Goal: Task Accomplishment & Management: Complete application form

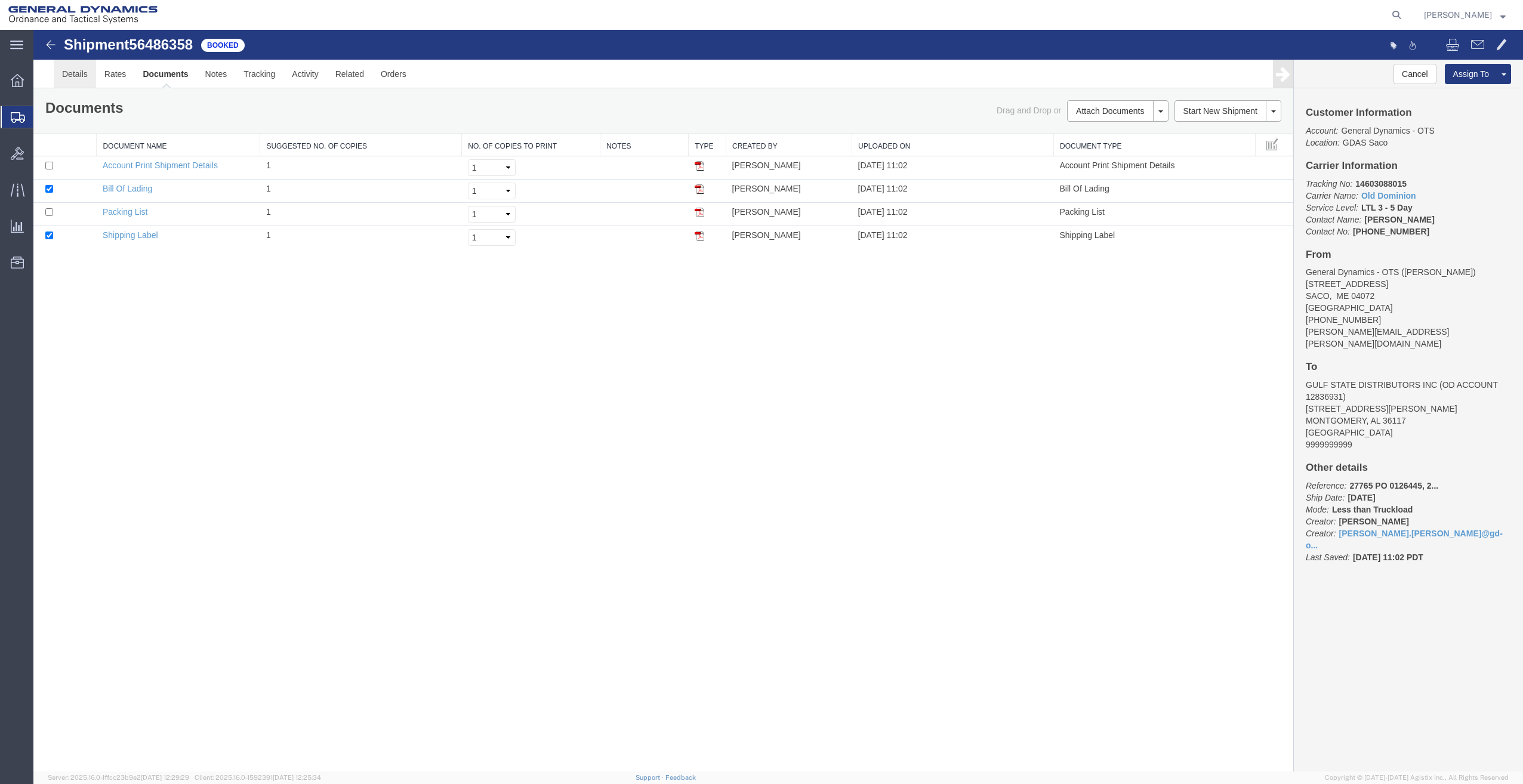
click at [72, 79] on link "Details" at bounding box center [75, 74] width 42 height 29
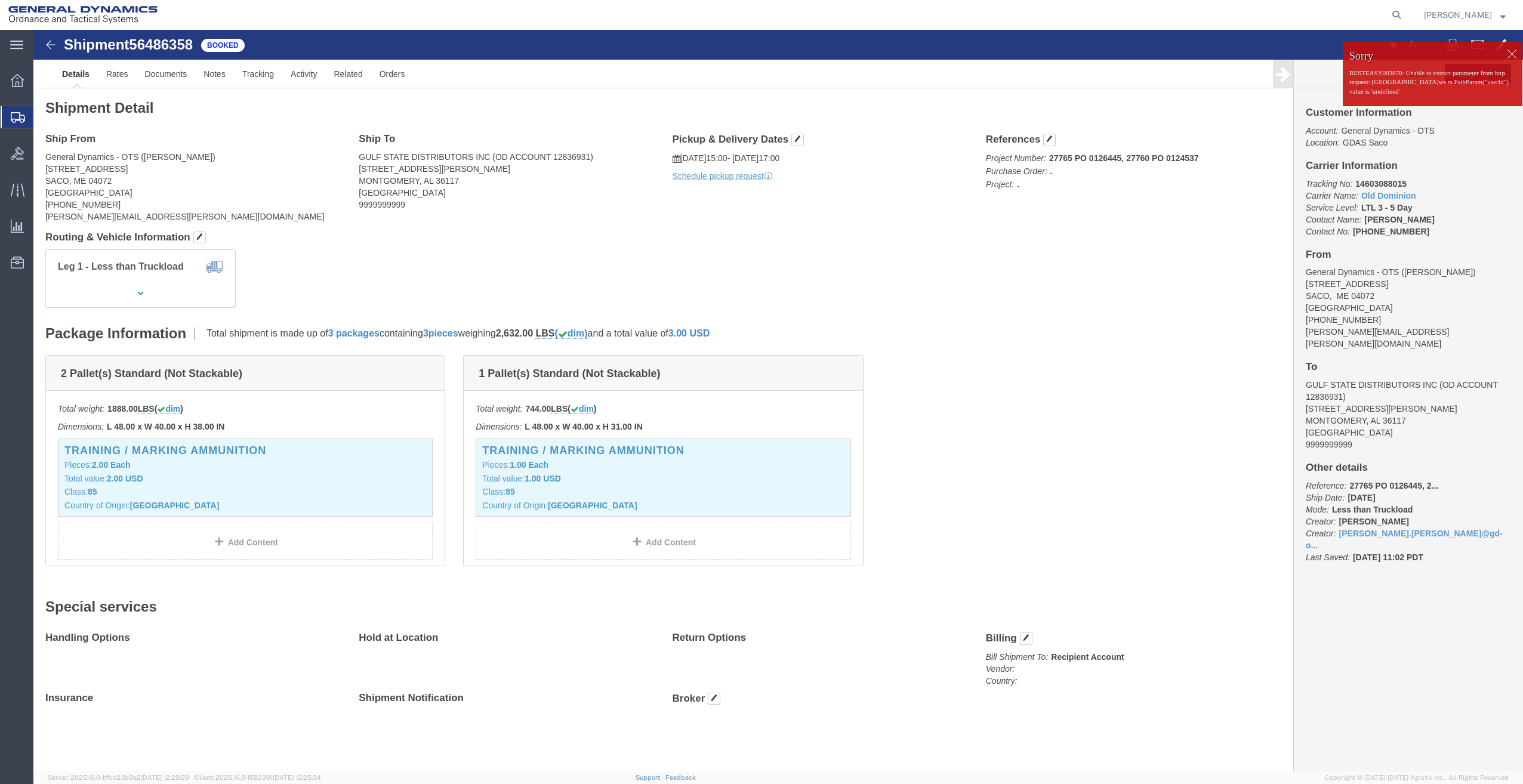
click at [0, 0] on span "Create Shipment" at bounding box center [0, 0] width 0 height 0
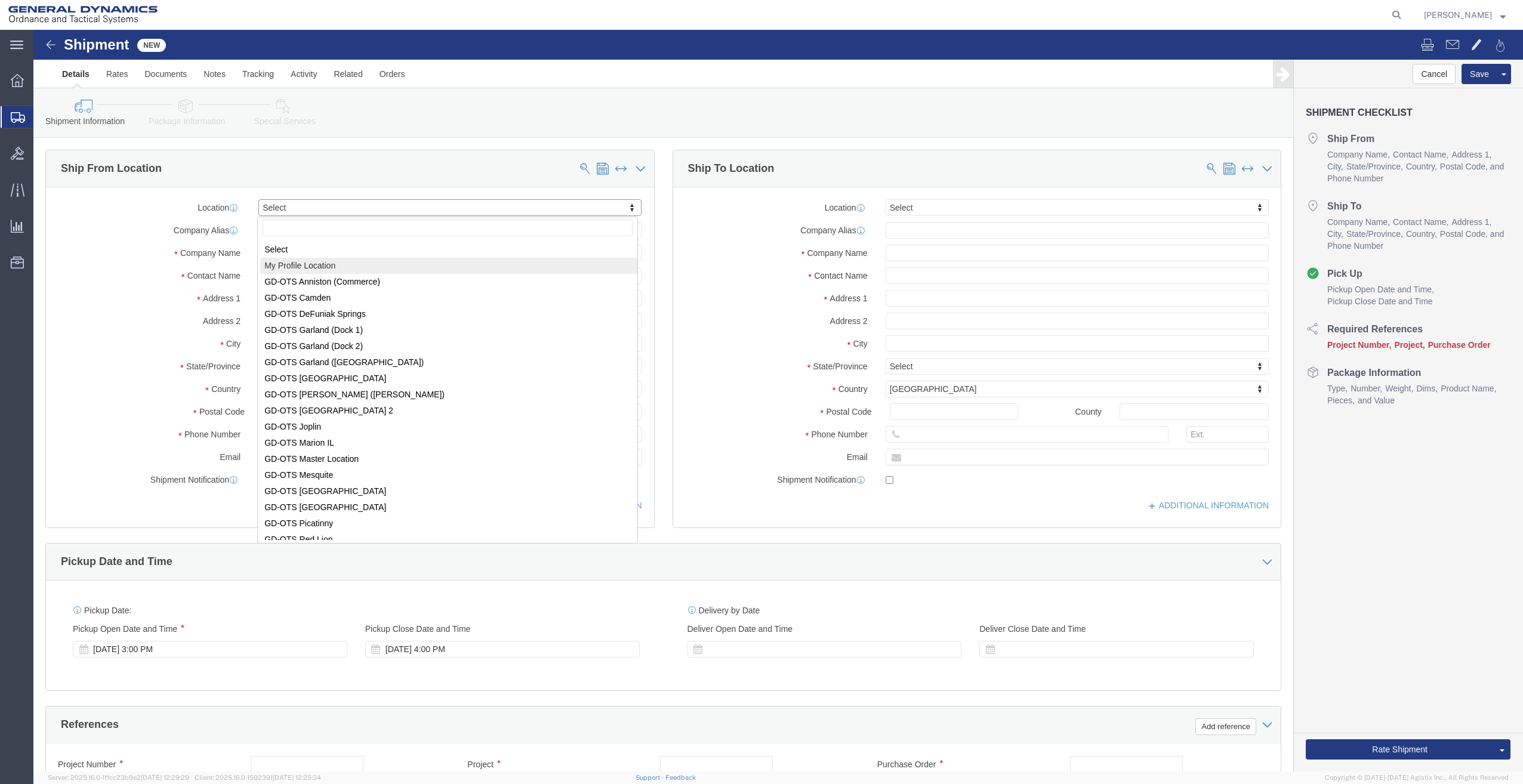
select select "MYPROFILE"
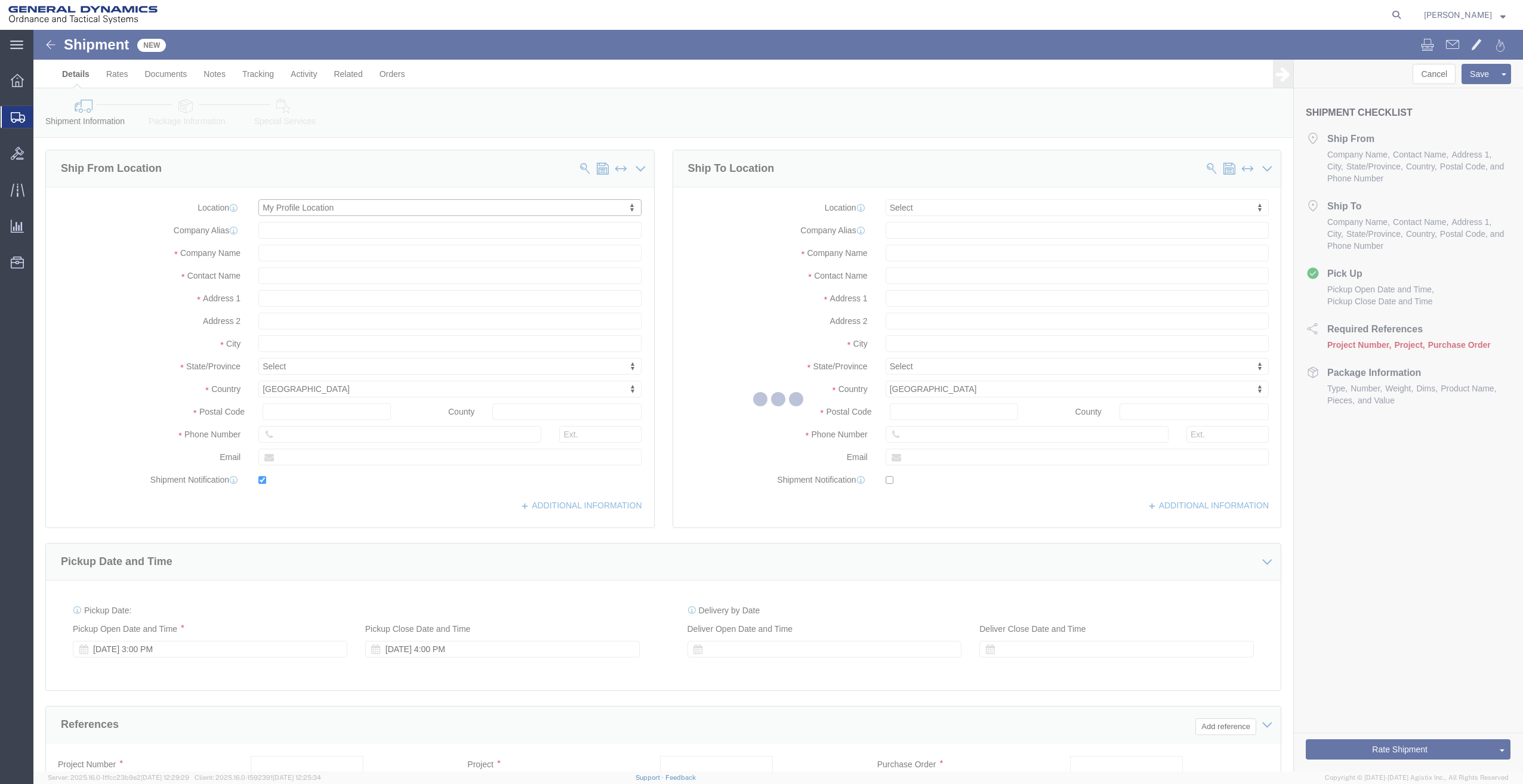
type input "[STREET_ADDRESS]"
type input "04072"
type input "[PHONE_NUMBER]"
type input "[PERSON_NAME][EMAIL_ADDRESS][PERSON_NAME][DOMAIN_NAME]"
checkbox input "true"
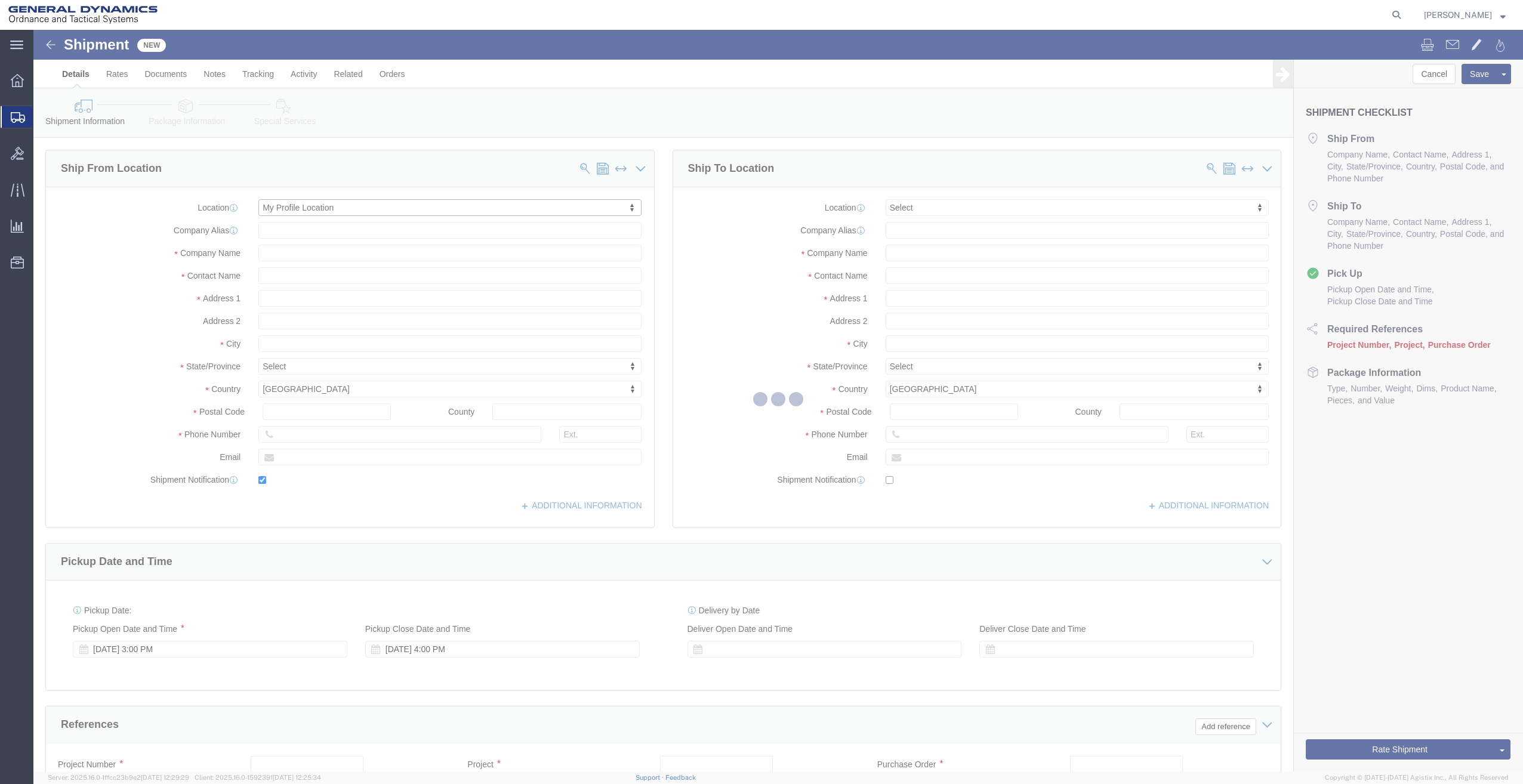
type input "General Dynamics - OTS"
type input "[PERSON_NAME]"
type input "SACO"
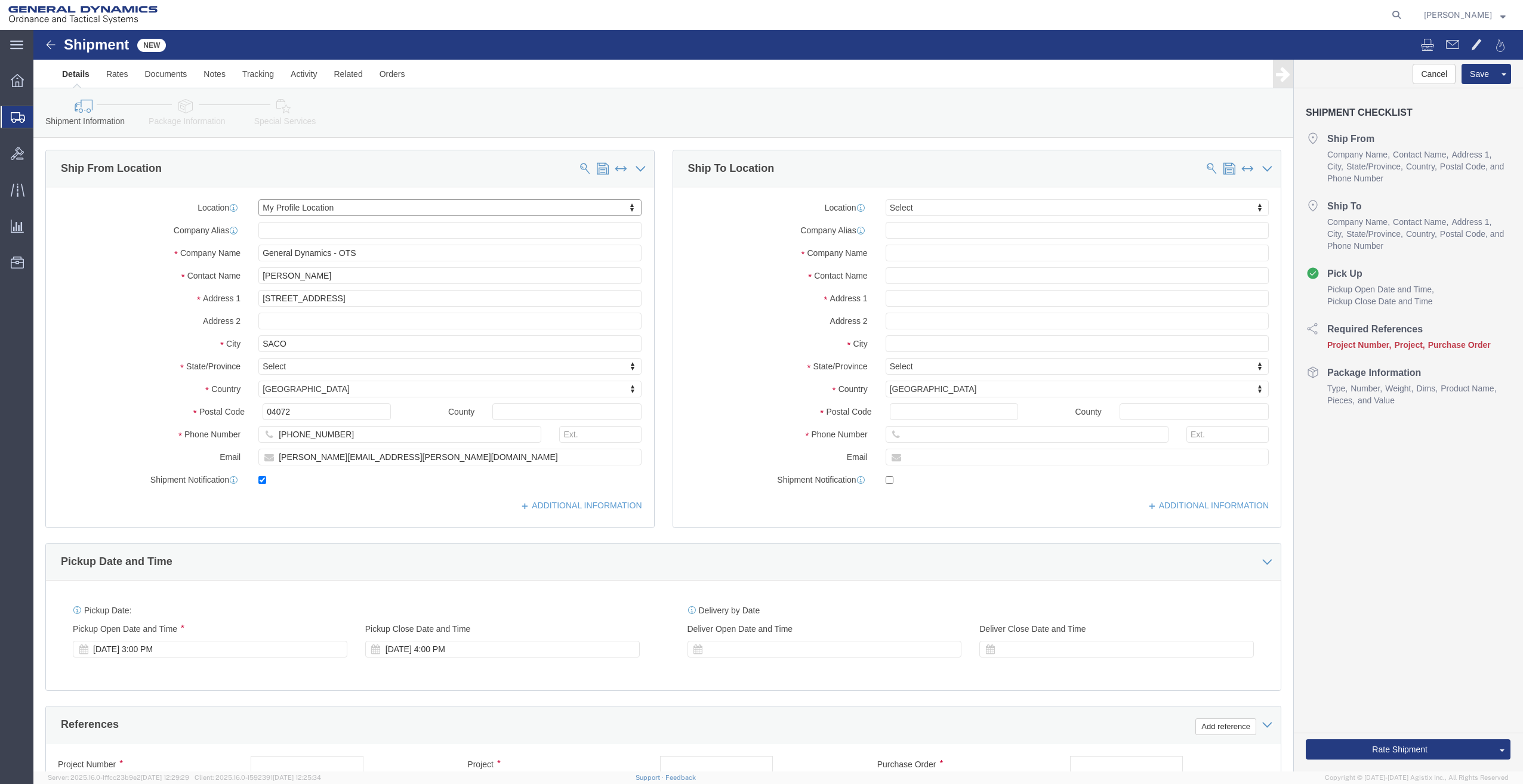
select select "ME"
click input "text"
type input "CMP DIS"
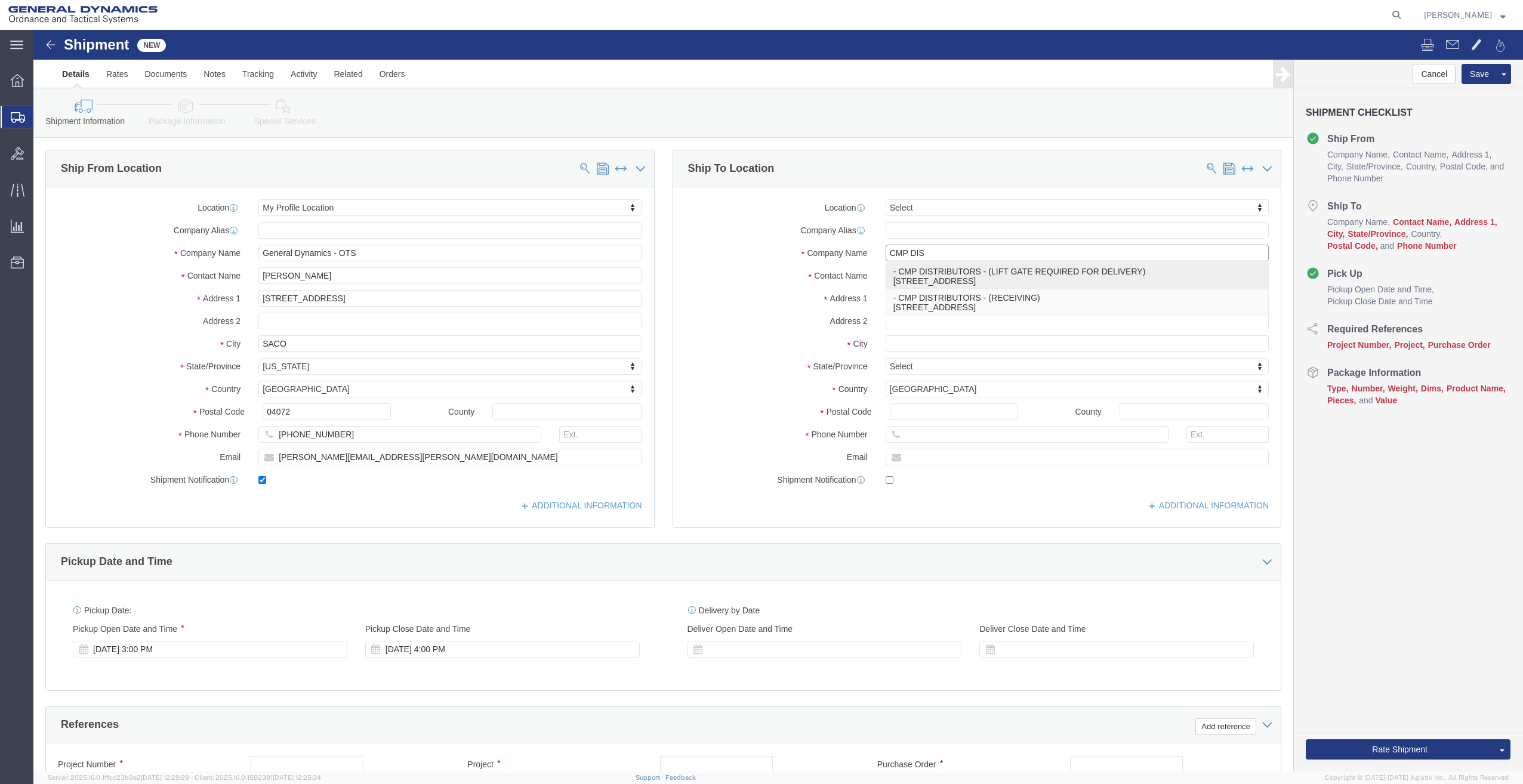
click p "- CMP DISTRIBUTORS - (LIFT GATE REQUIRED FOR DELIVERY) [STREET_ADDRESS]"
type input "[GEOGRAPHIC_DATA]"
type input "48906"
type input "9999999999"
type input "CMP DISTRIBUTORS"
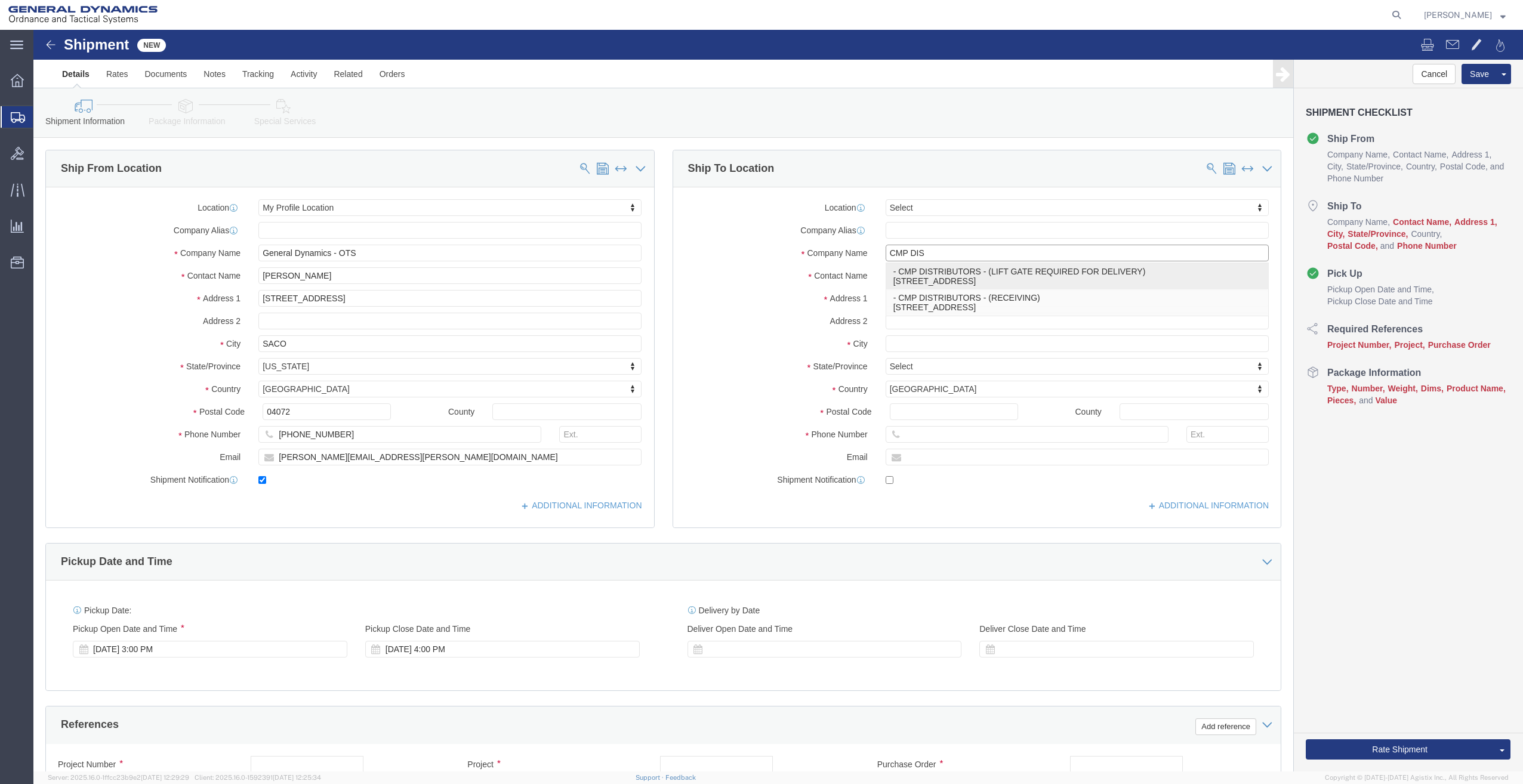
type input "LIFT GATE REQUIRED FOR DELIVERY"
type input "LANSING"
select select "MI"
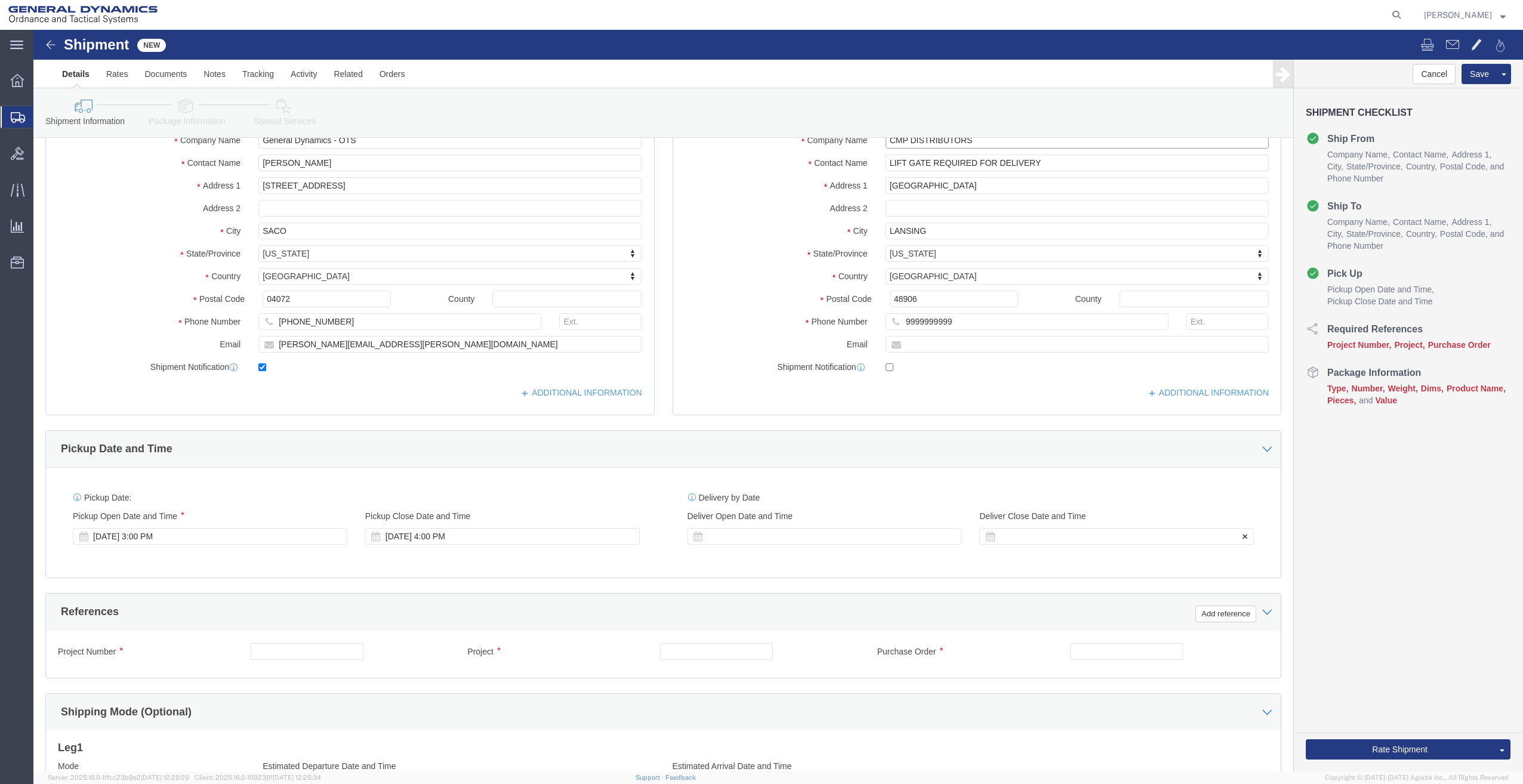
scroll to position [149, 0]
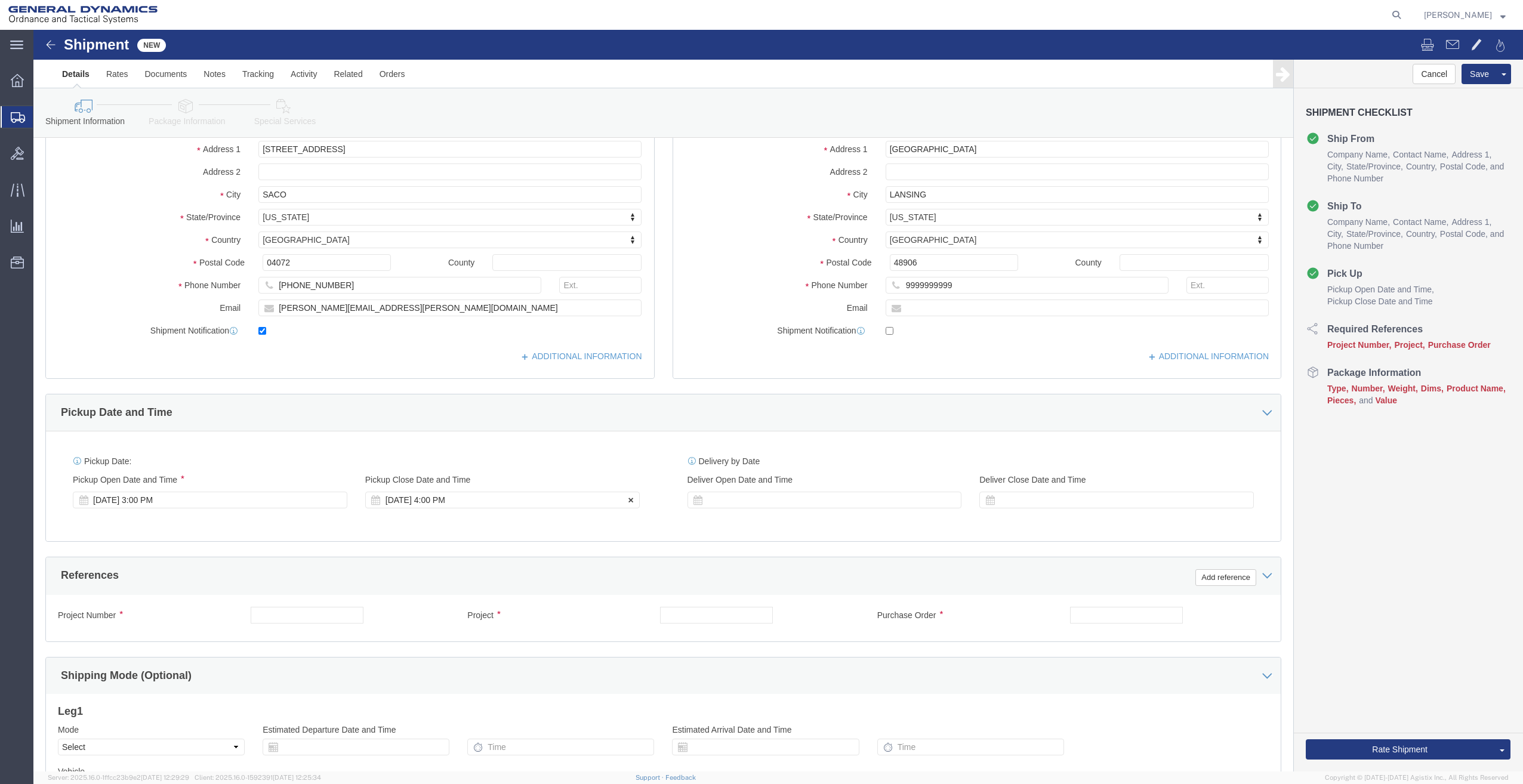
type input "CMP DISTRIBUTORS"
click div "[DATE] 4:00 PM"
type input "5:00 PM"
click button "Apply"
click input "text"
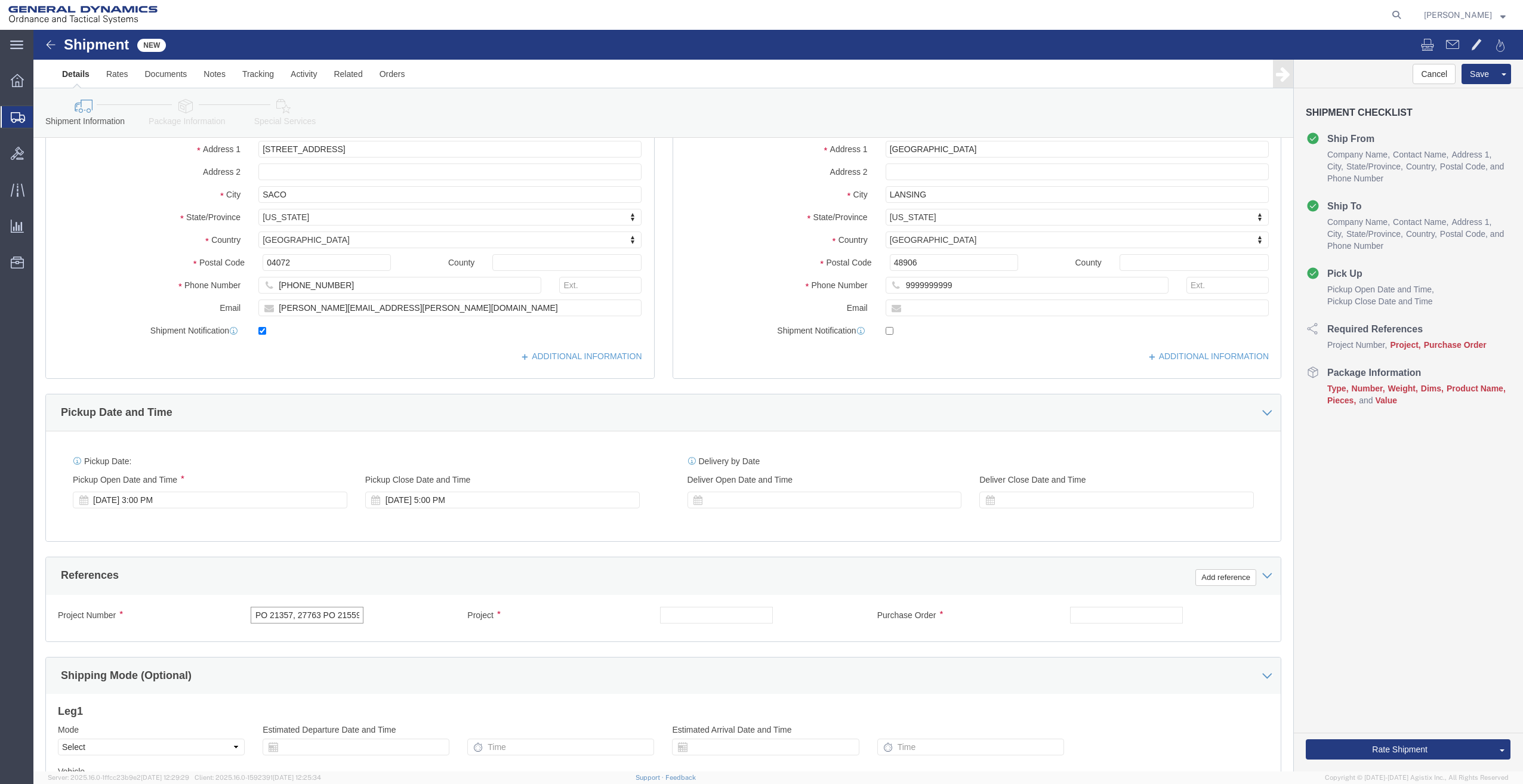
scroll to position [0, 30]
type input "27761 PO 21357, 27763 PO 21559"
click input "text"
type input "3"
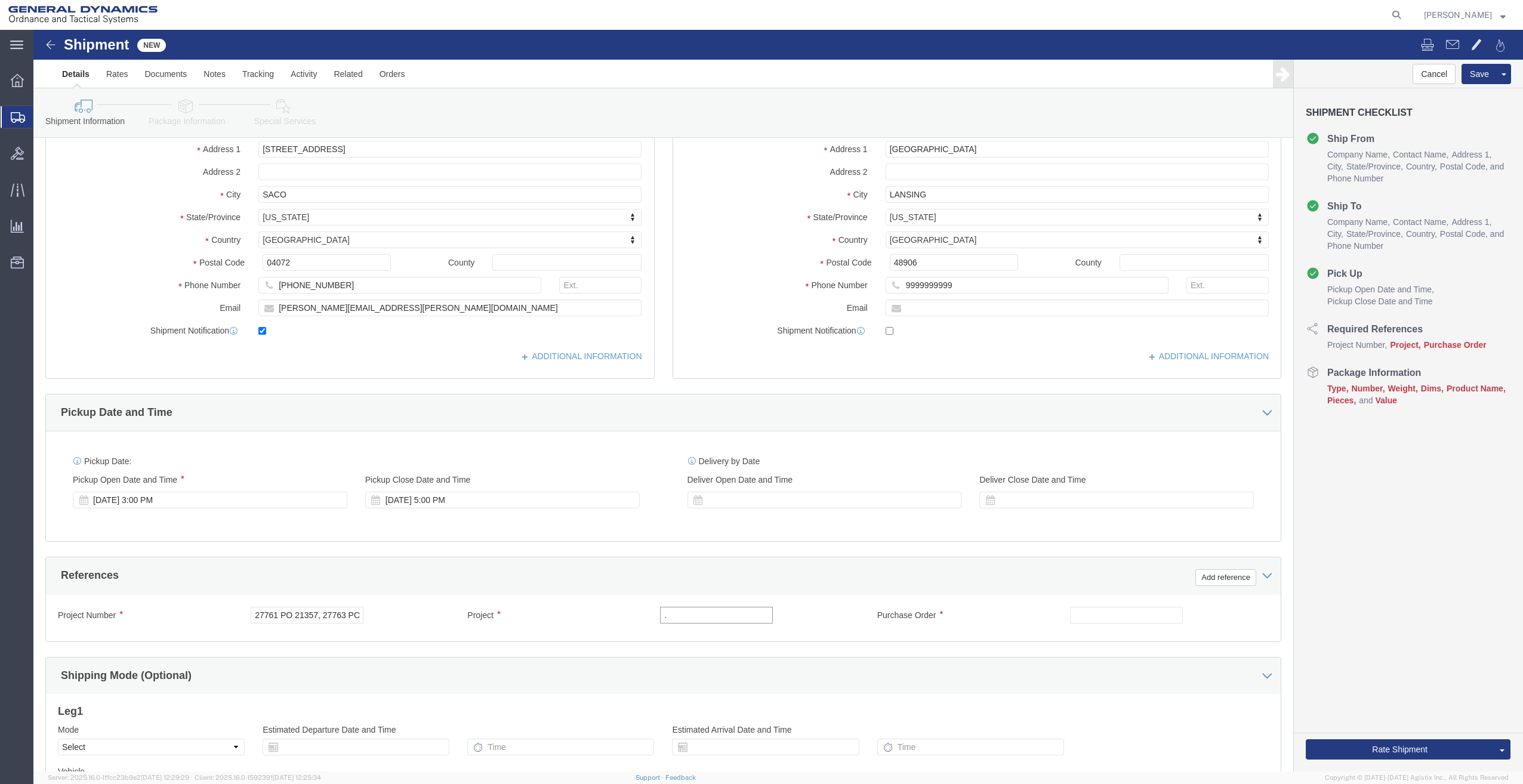
type input "."
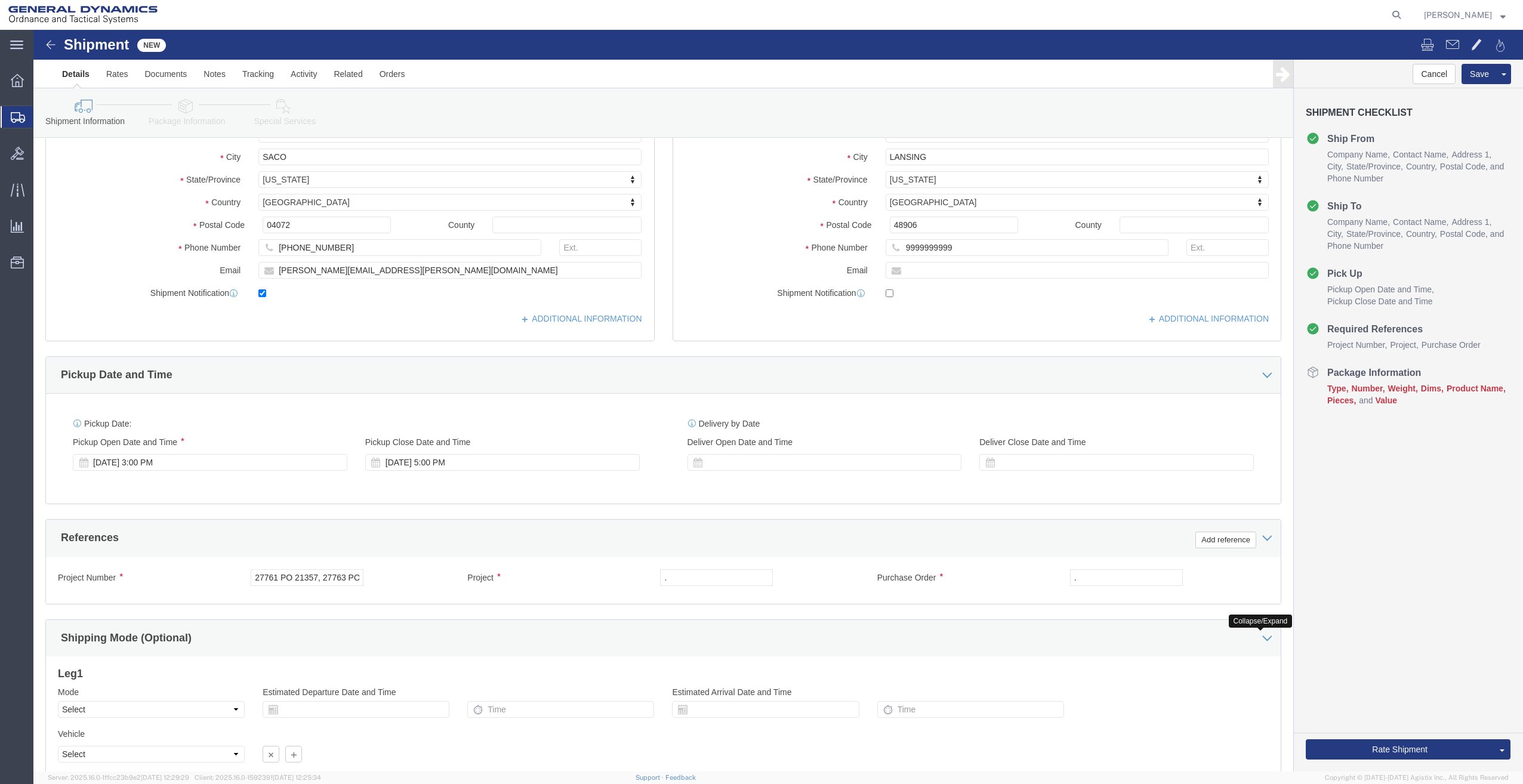
scroll to position [283, 0]
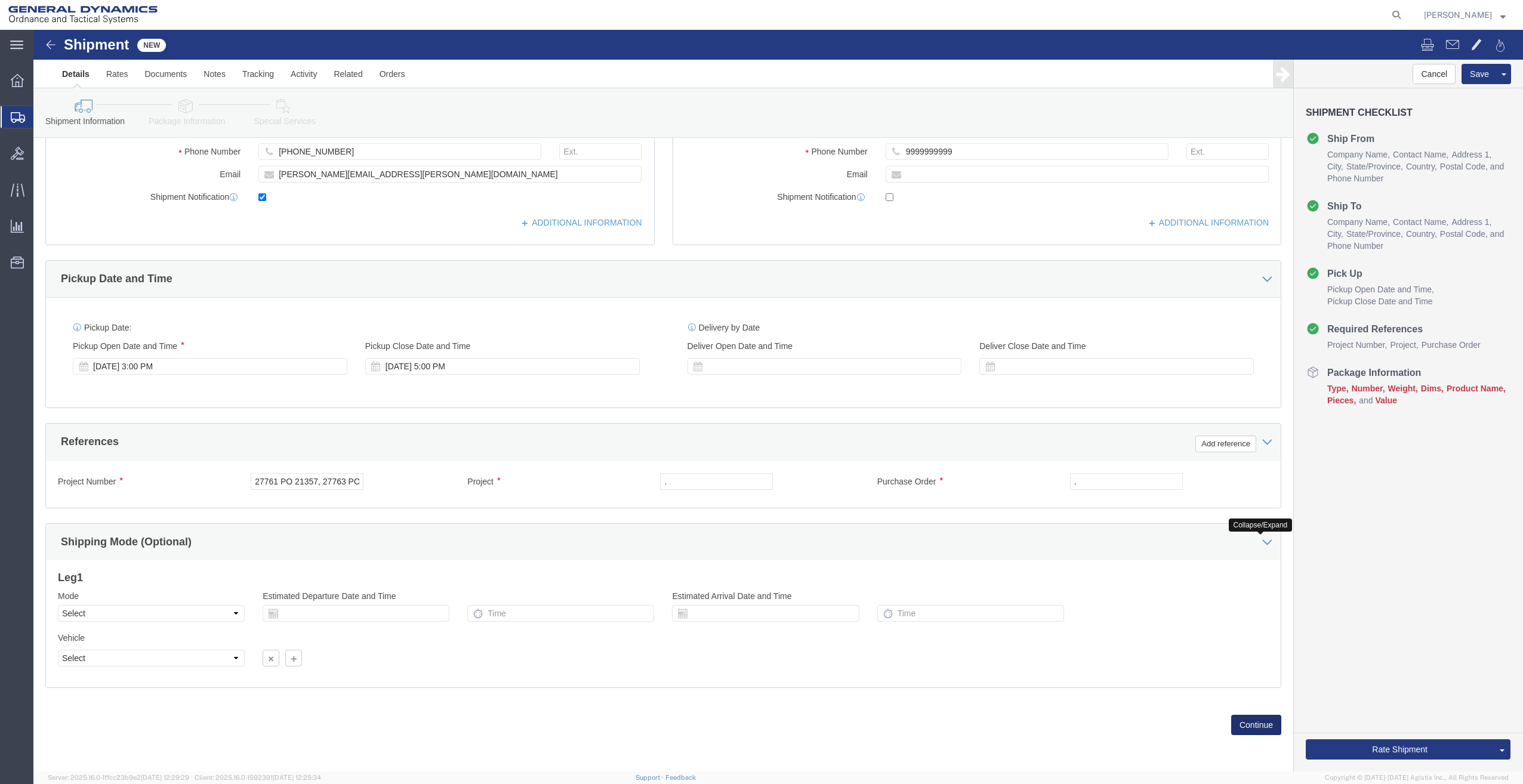
click button "Continue"
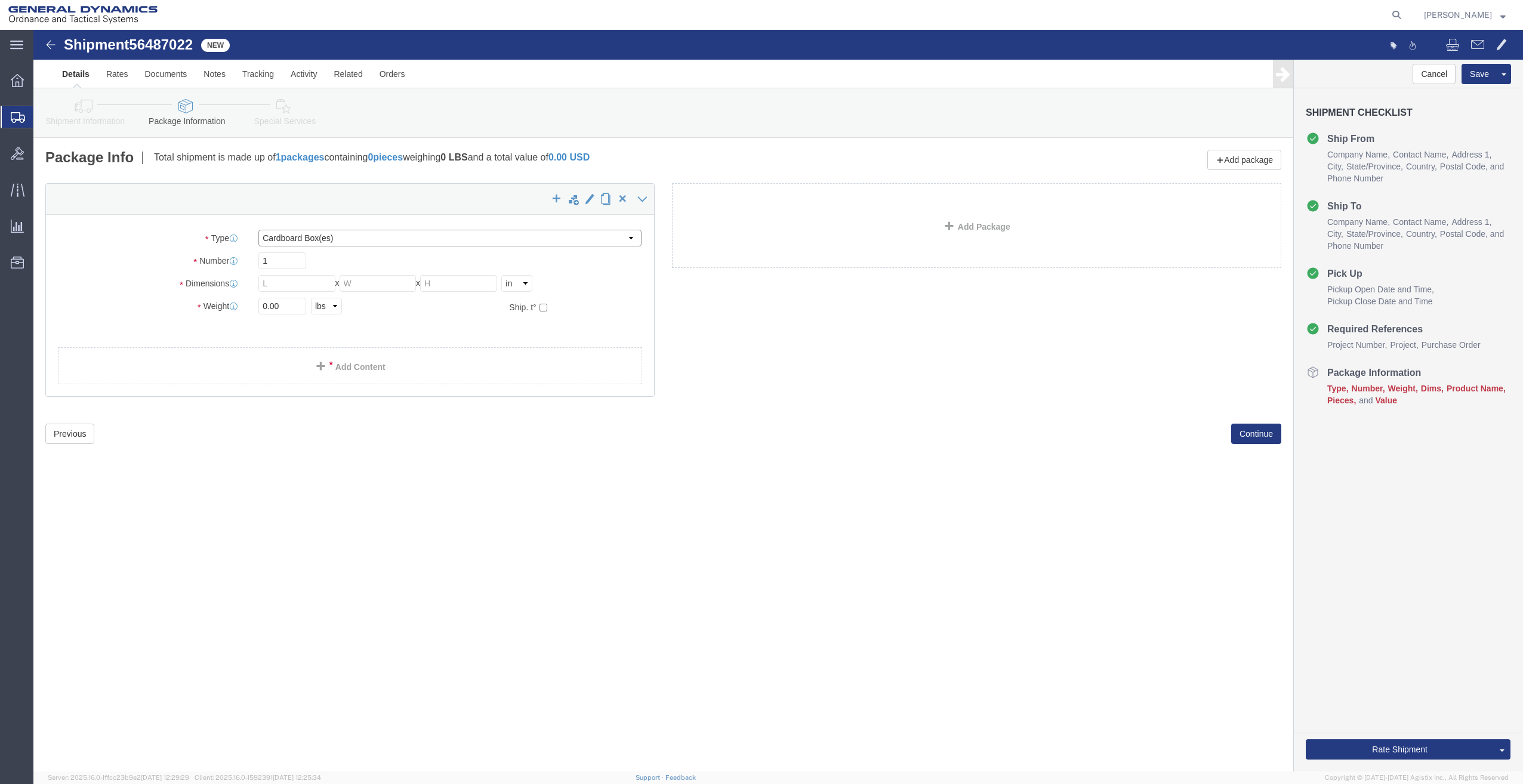
click select "Select Bale(s) Basket(s) Bolt(s) Bottle(s) Buckets Bulk Bundle(s) Can(s) Cardbo…"
select select "PSNS"
click select "Select Bale(s) Basket(s) Bolt(s) Bottle(s) Buckets Bulk Bundle(s) Can(s) Cardbo…"
click input "text"
type input "40"
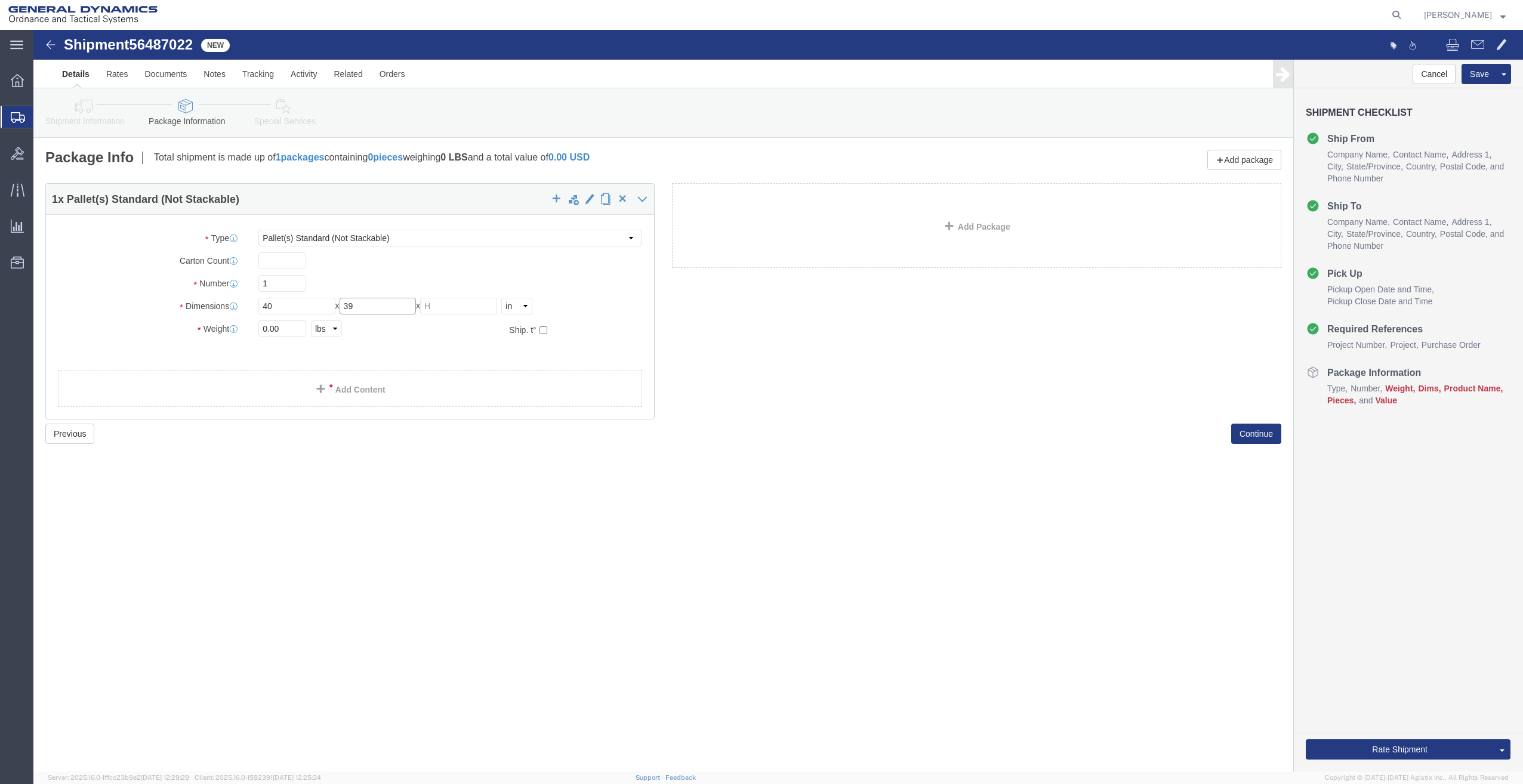
type input "39"
type input "25"
type input "408"
click link "Add Content"
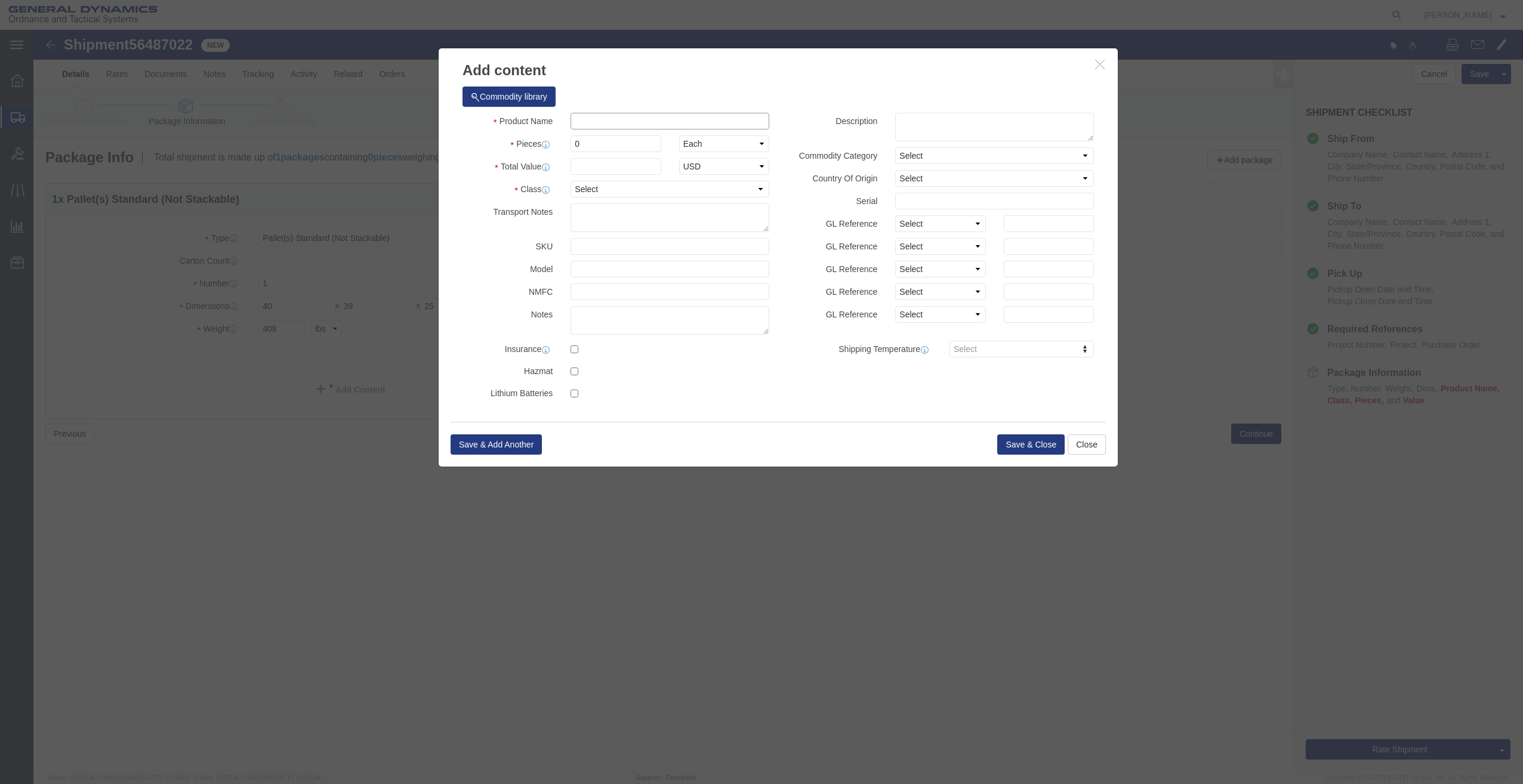
click input "text"
type input "TRAINING / MARKING AMMUNITION"
type input "2"
select select "US"
drag, startPoint x: 556, startPoint y: 136, endPoint x: 520, endPoint y: 140, distance: 36.2
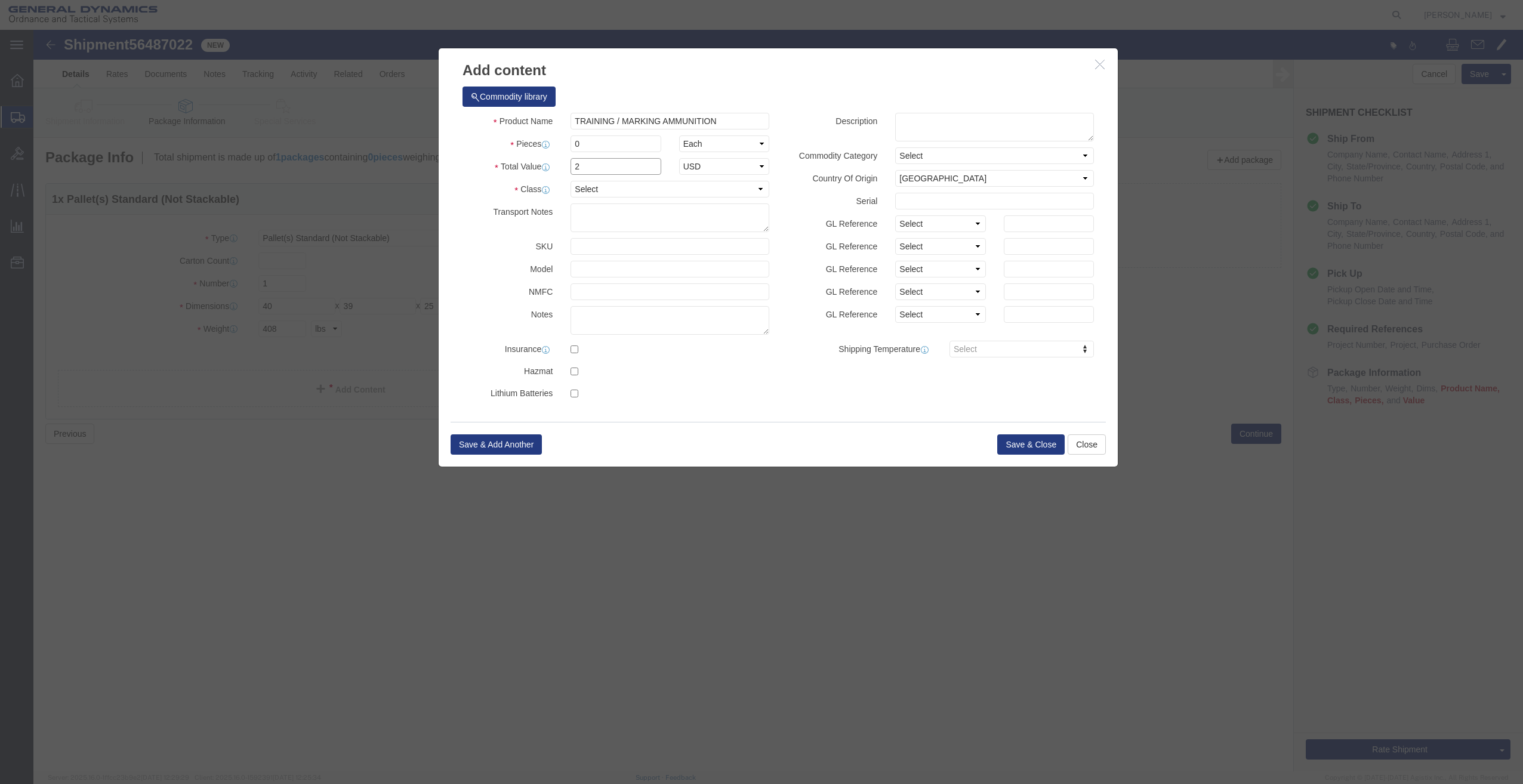
click div "Total Value 2 Select ADP AED AFN ALL AMD AOA ARS ATS AUD AWG AZN BAM BBD BDT BG…"
type input "1"
click input "0"
drag, startPoint x: 548, startPoint y: 115, endPoint x: 491, endPoint y: 119, distance: 57.1
click div "Pieces 0 Select Bag Barrels 100Board Feet Bottle Box Blister Pack Carats Can Ca…"
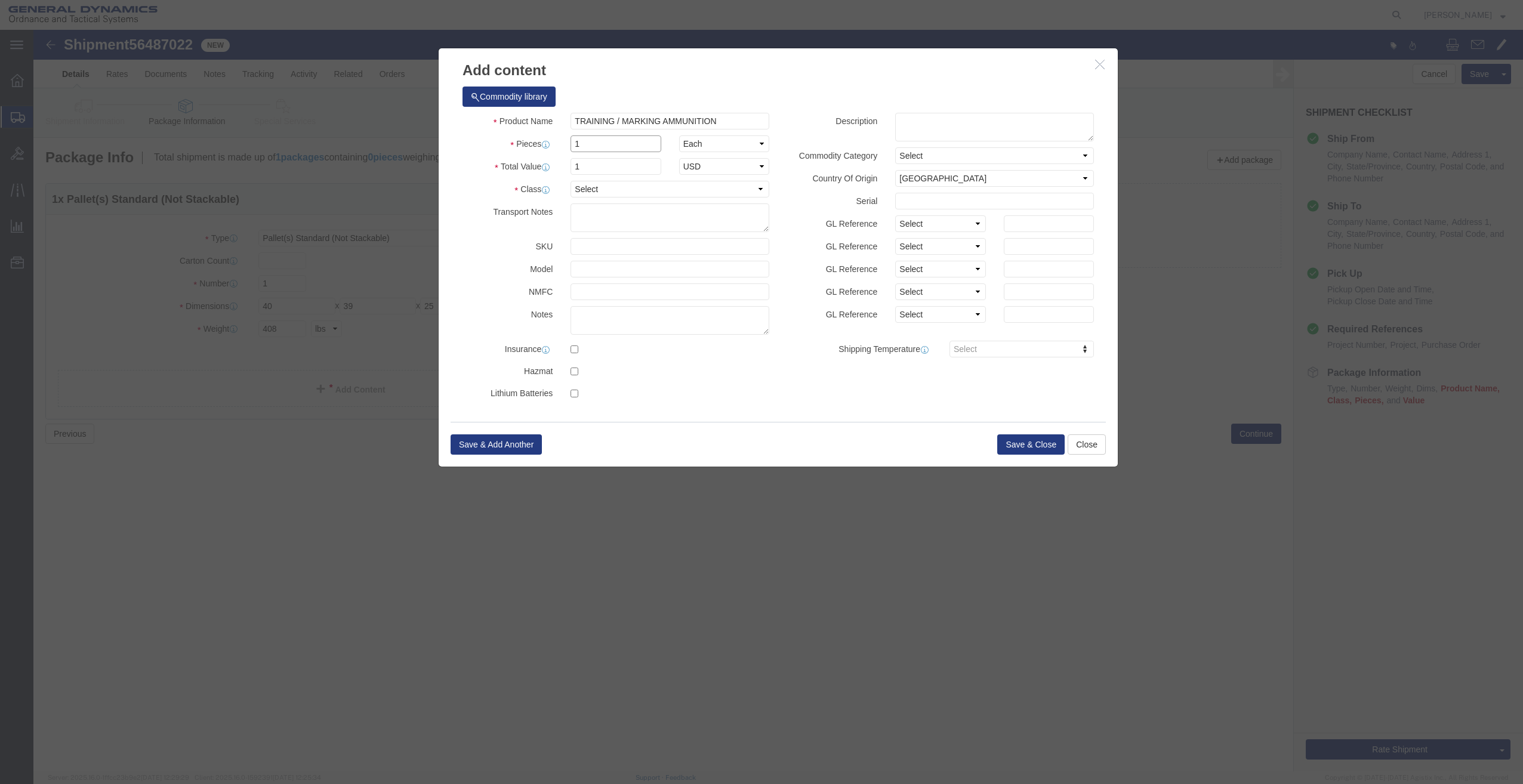
type input "1"
click select "Select 50 55 60 65 70 85 92.5 100 125 175 250 300 400"
select select "85"
click select "Select 50 55 60 65 70 85 92.5 100 125 175 250 300 400"
click button "Save & Close"
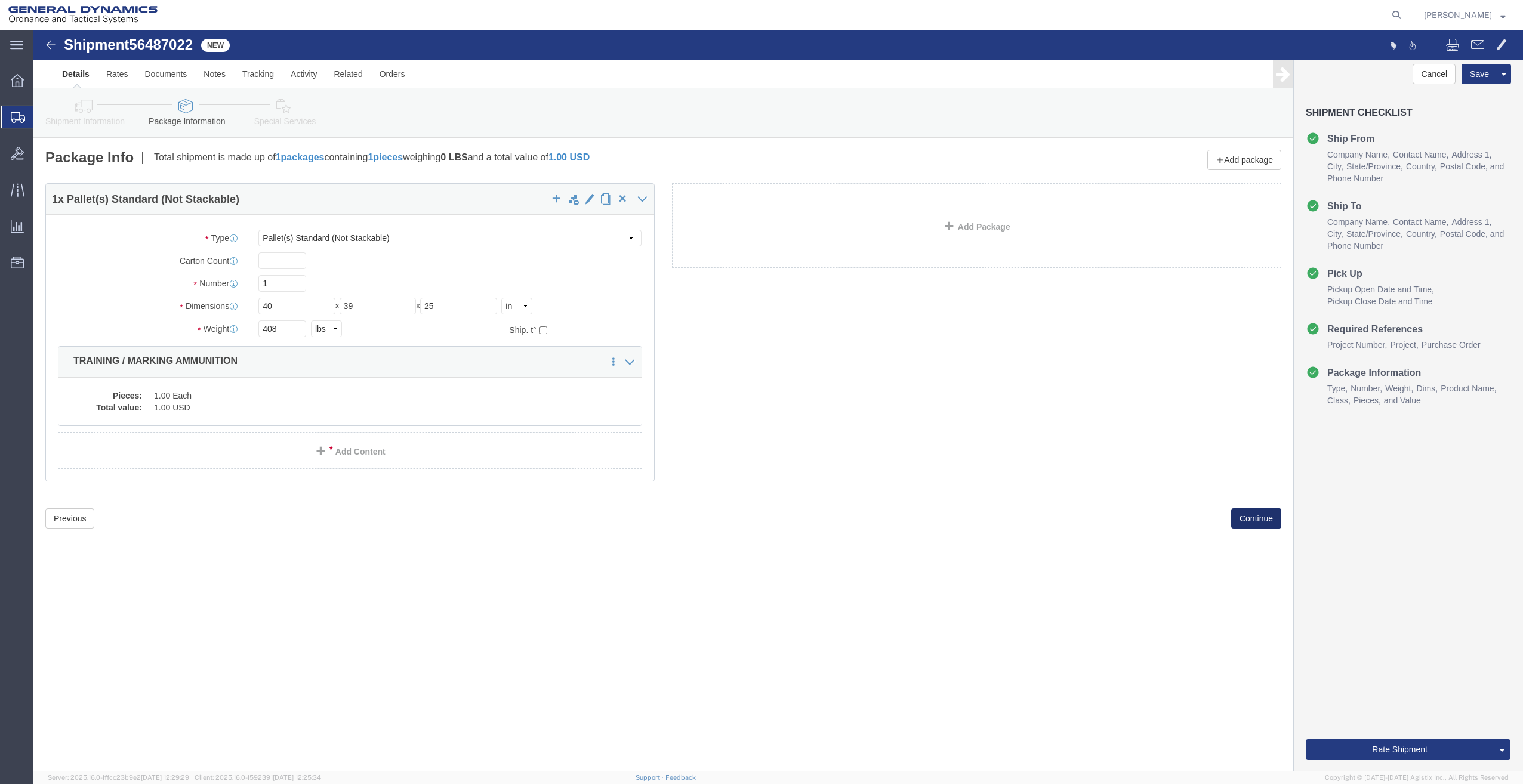
click button "Continue"
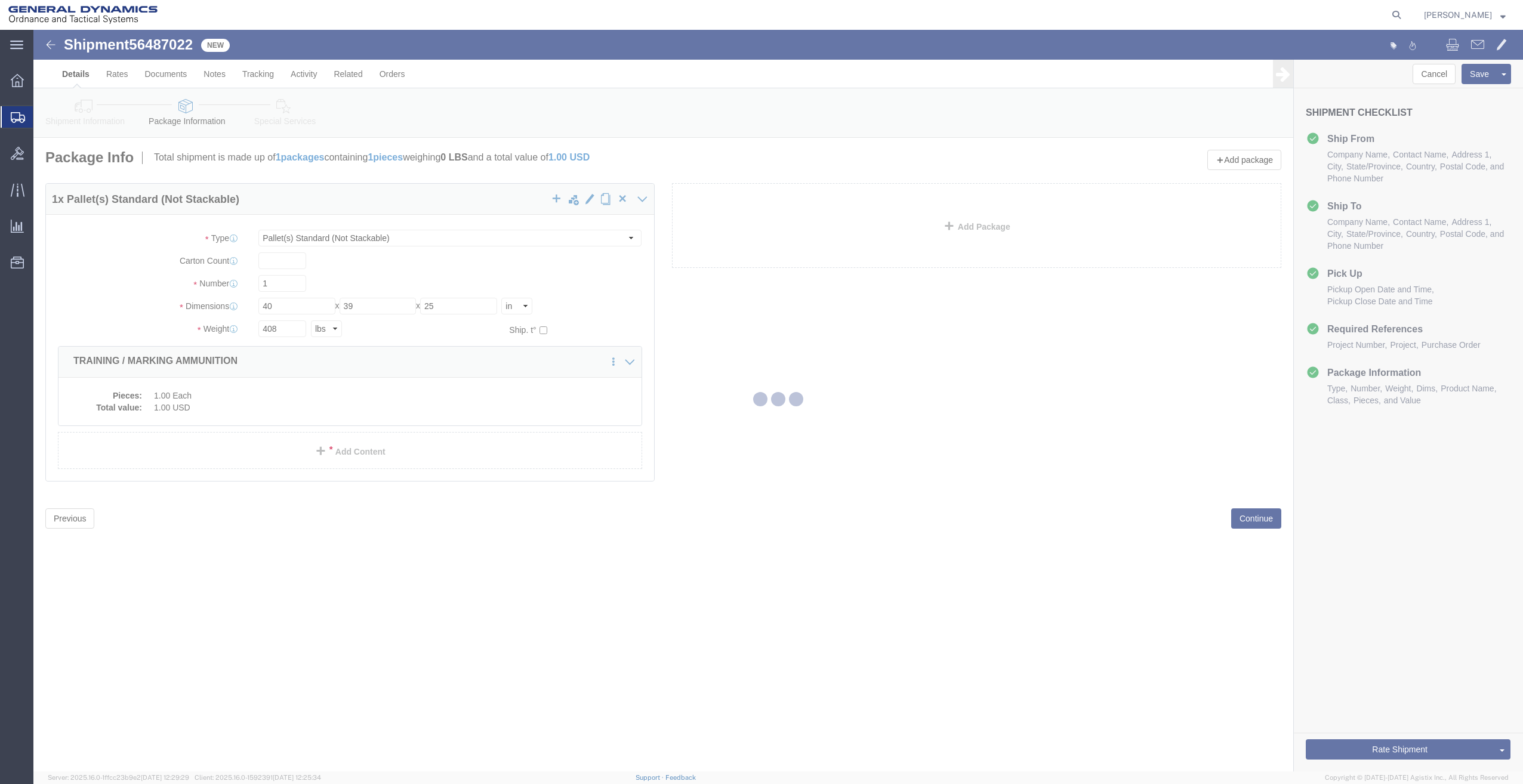
select select
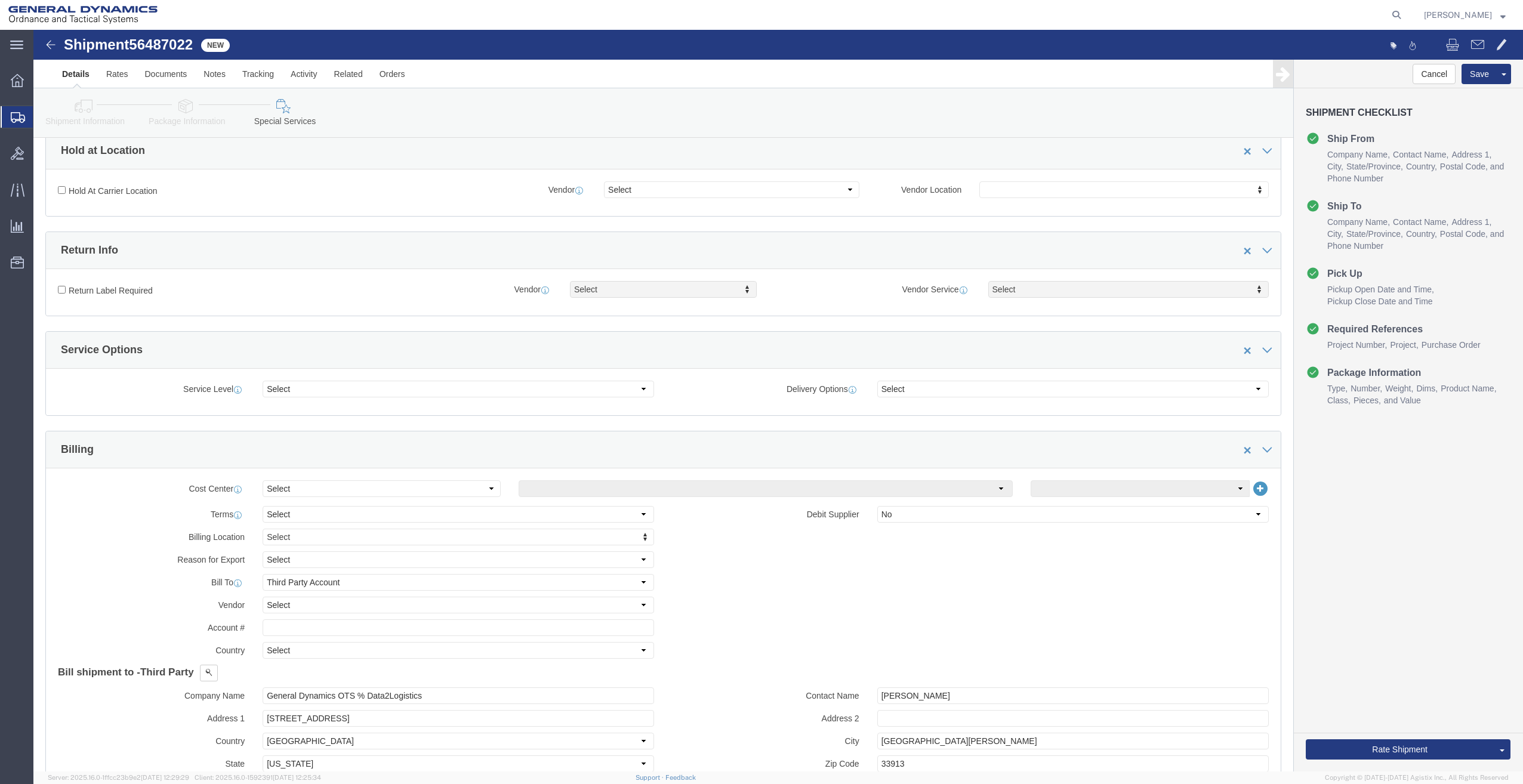
scroll to position [239, 0]
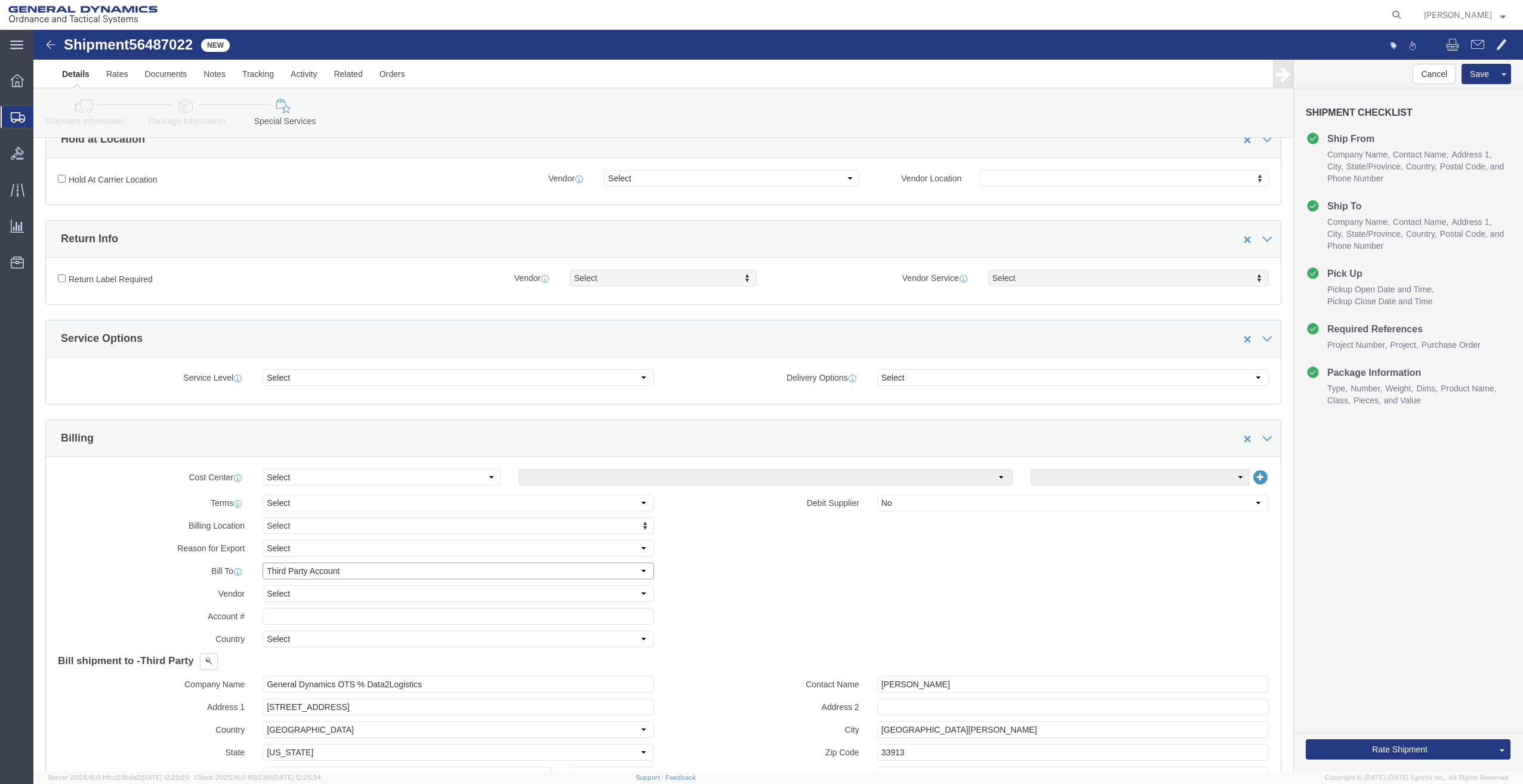
click select "Select Recipient Account Sender/Shipper Third Party Account"
select select "RCPN"
click select "Select Recipient Account Sender/Shipper Third Party Account"
type input "CMP DISTRIBUTORS"
type input "[GEOGRAPHIC_DATA]"
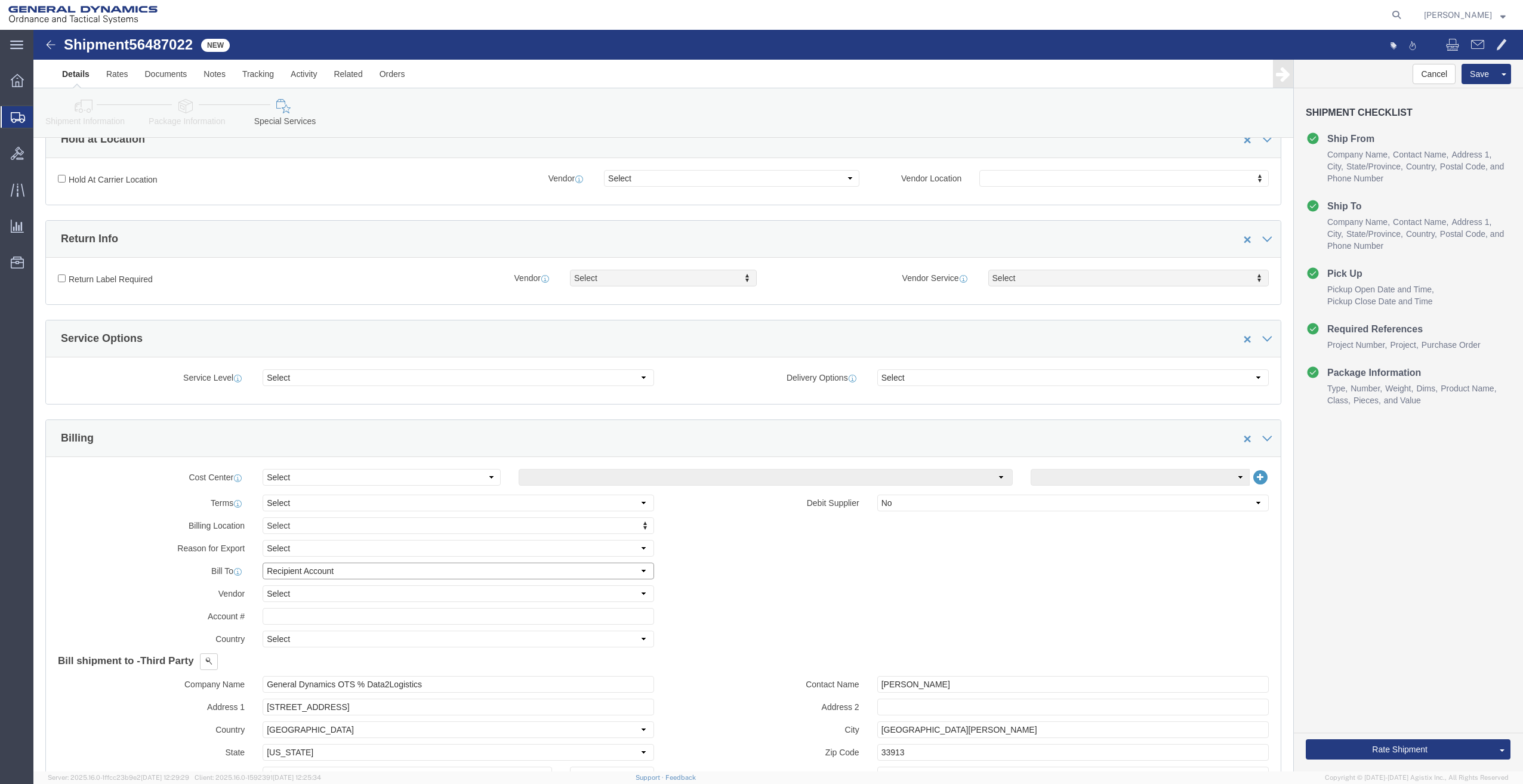
select select "US"
select select "MI"
type input "9999999999"
type input "LIFT GATE REQUIRED FOR DELIVERY"
type input "LANSING"
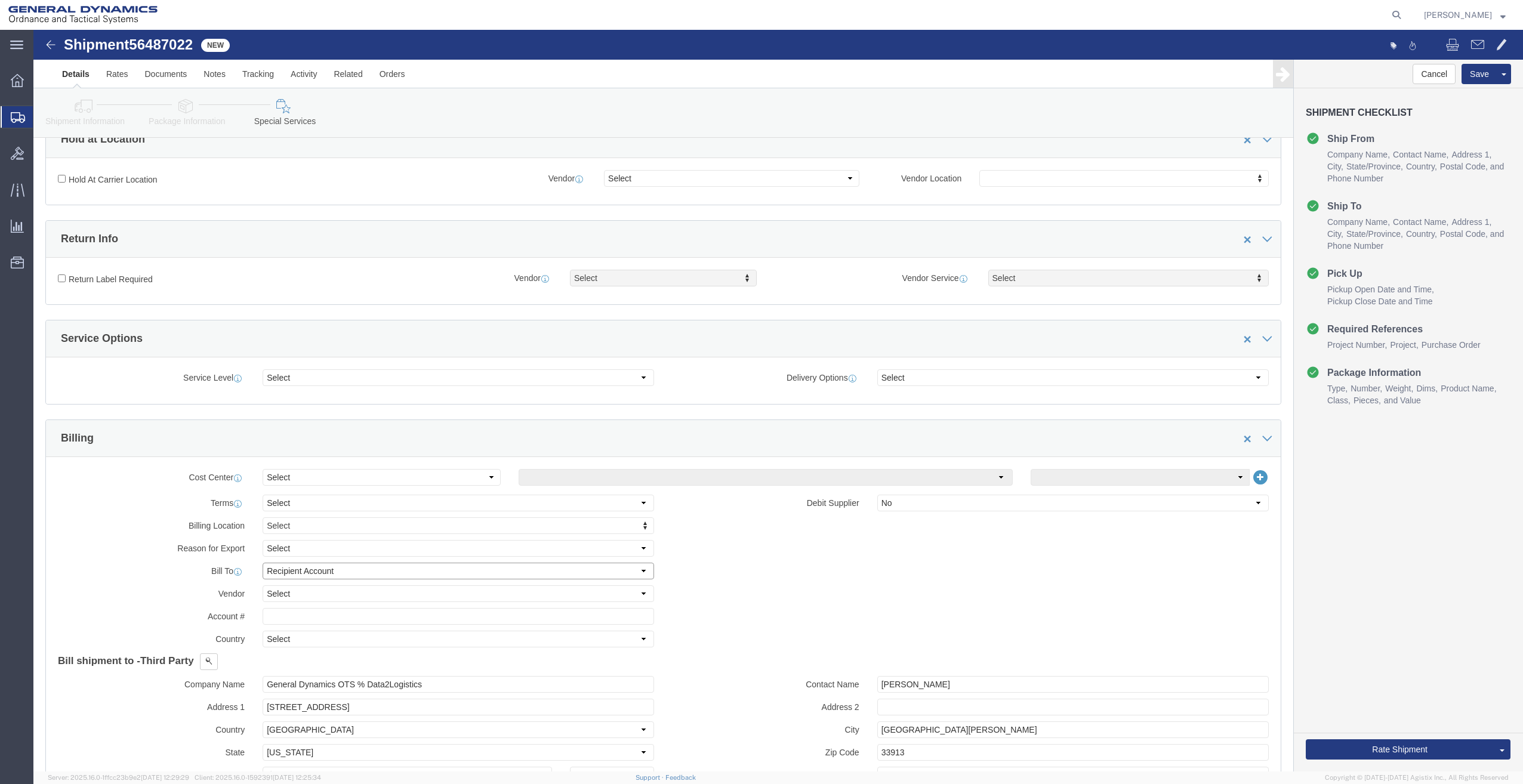
type input "48906"
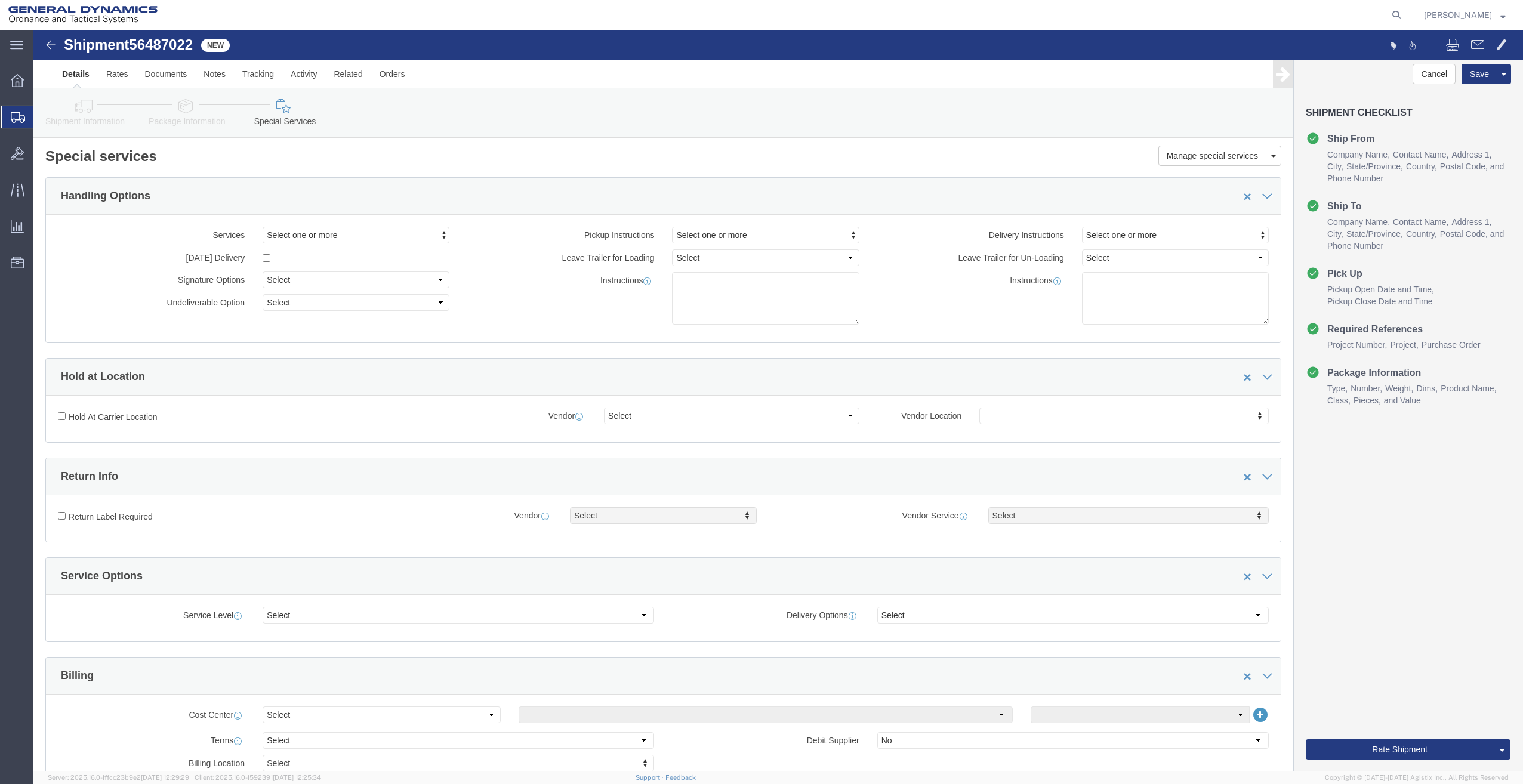
scroll to position [0, 0]
click span "Select one or more"
click link "Lift Gate"
select select "DELIVERY_LIFT_GATE"
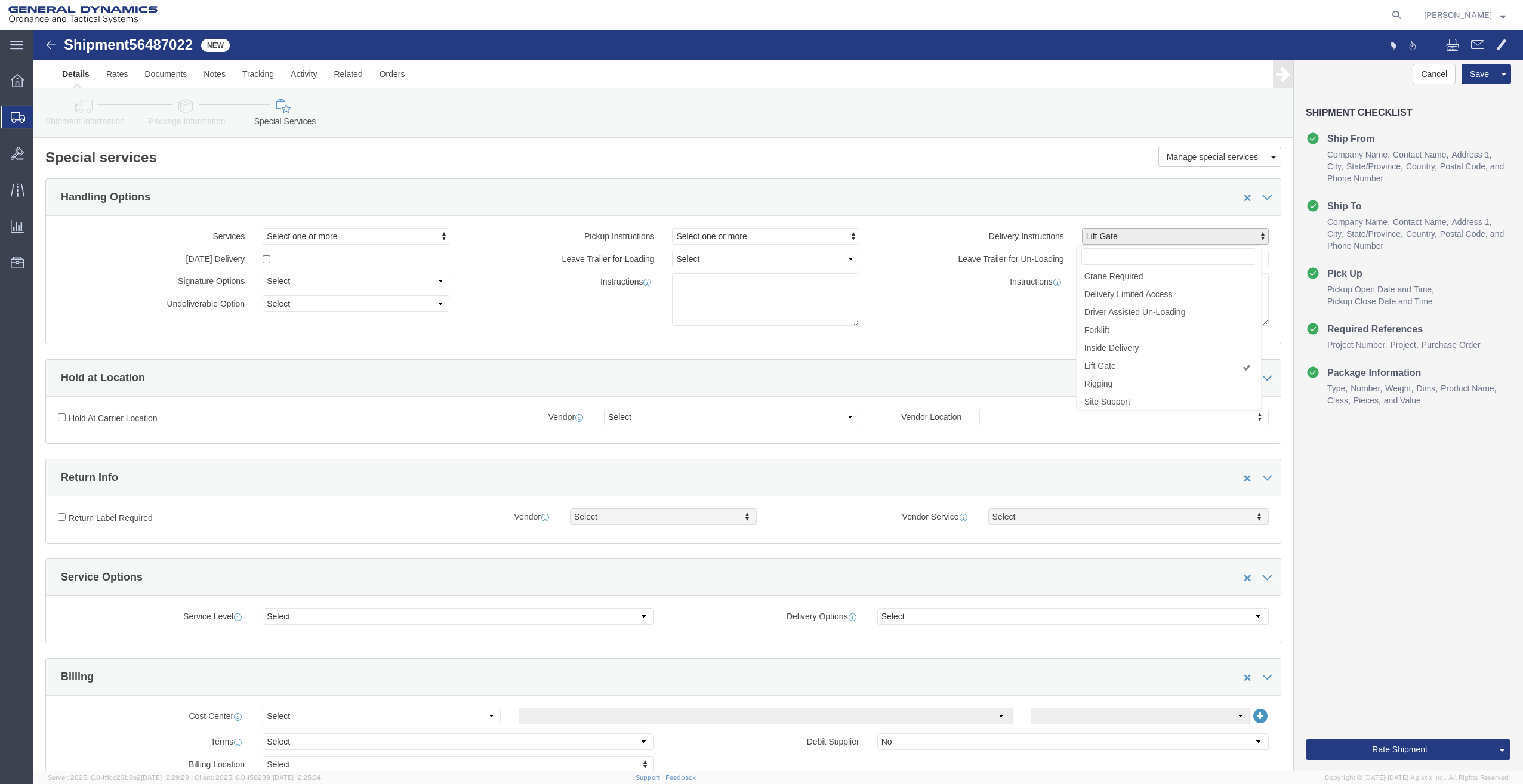
drag, startPoint x: 1012, startPoint y: 279, endPoint x: 1022, endPoint y: 276, distance: 10.4
click div "Instructions"
click textarea
type textarea "LIFT GATE REQUIRED FOR DELIVERY"
click div "Rate Shipment Send To Bid Rate And Send To Bid"
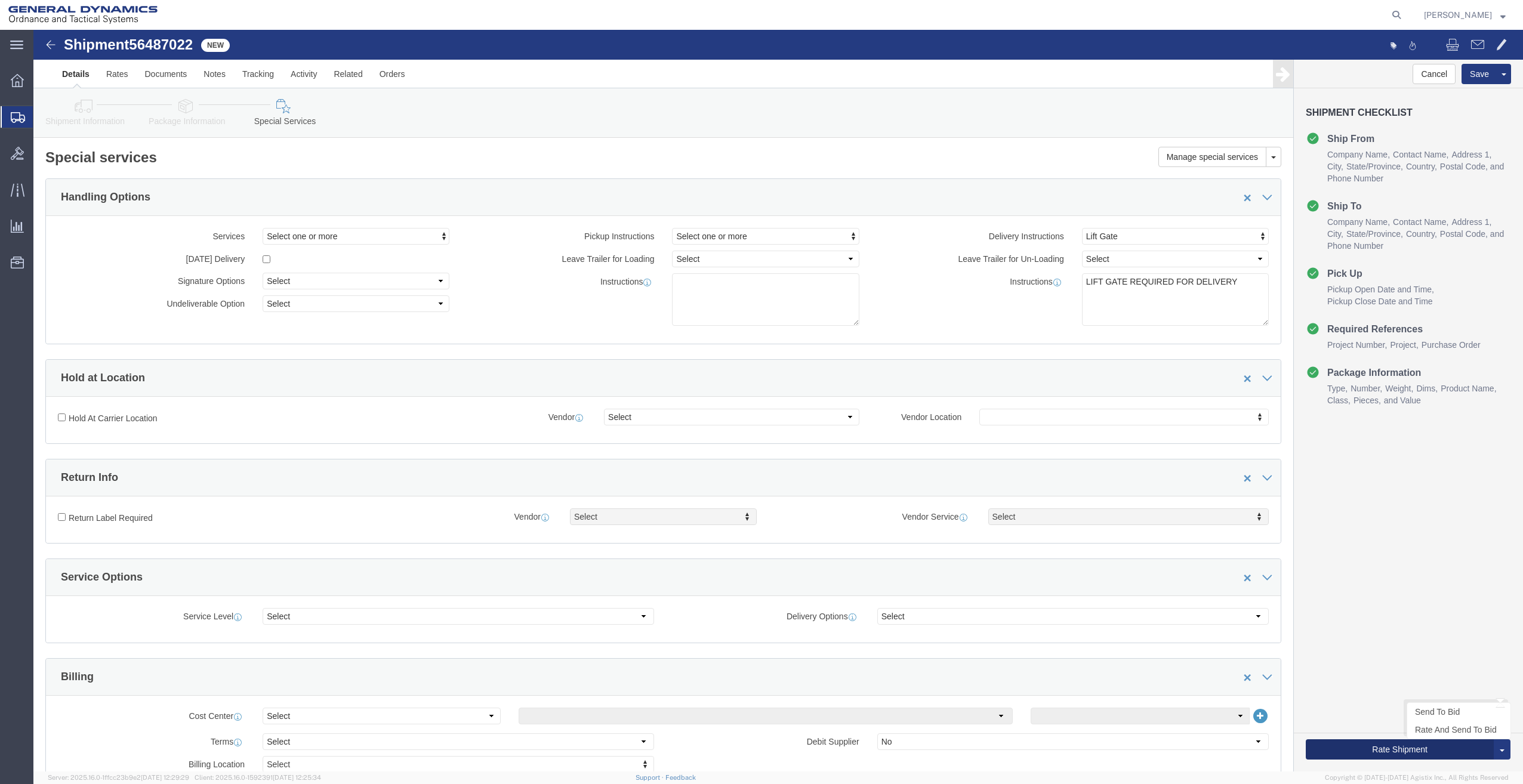
click button "Rate Shipment"
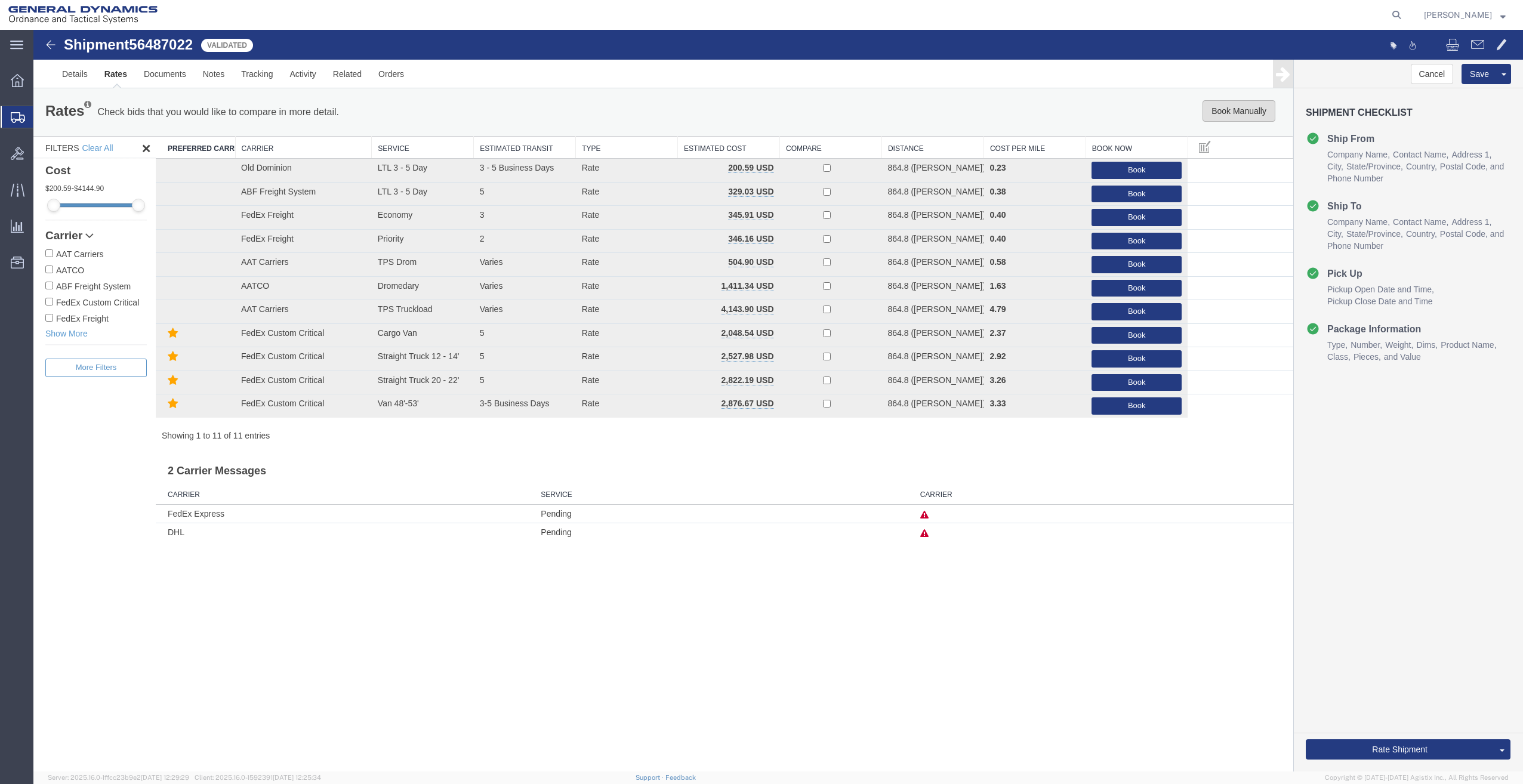
click at [1227, 104] on button "Book Manually" at bounding box center [1239, 111] width 73 height 22
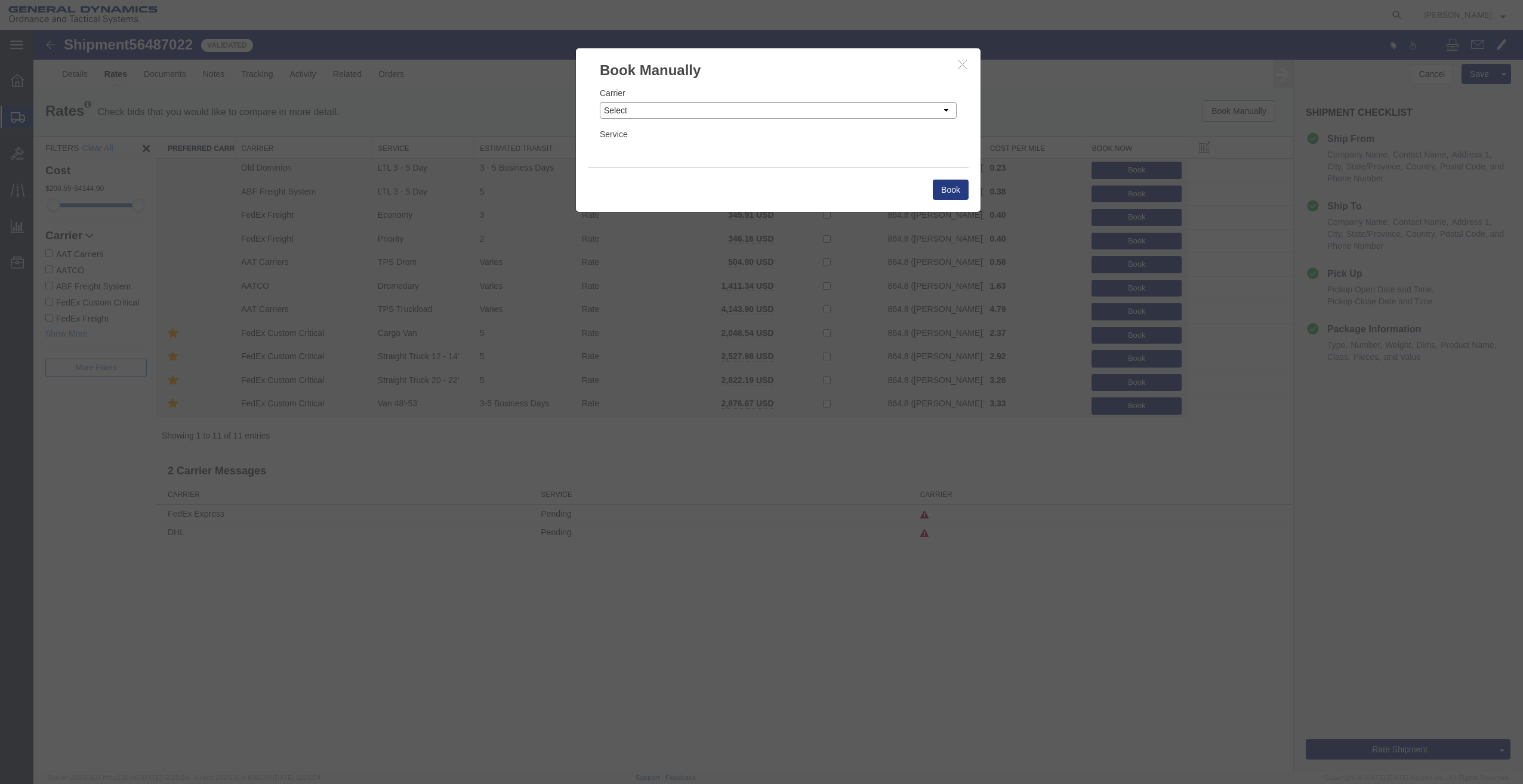
click at [770, 117] on select "Select Add New Carrier (and default service) AAT Carriers AATCO ABF Freight ABF…" at bounding box center [778, 110] width 357 height 17
select select "21573"
click at [600, 102] on select "Select Add New Carrier (and default service) AAT Carriers AATCO ABF Freight ABF…" at bounding box center [778, 110] width 357 height 17
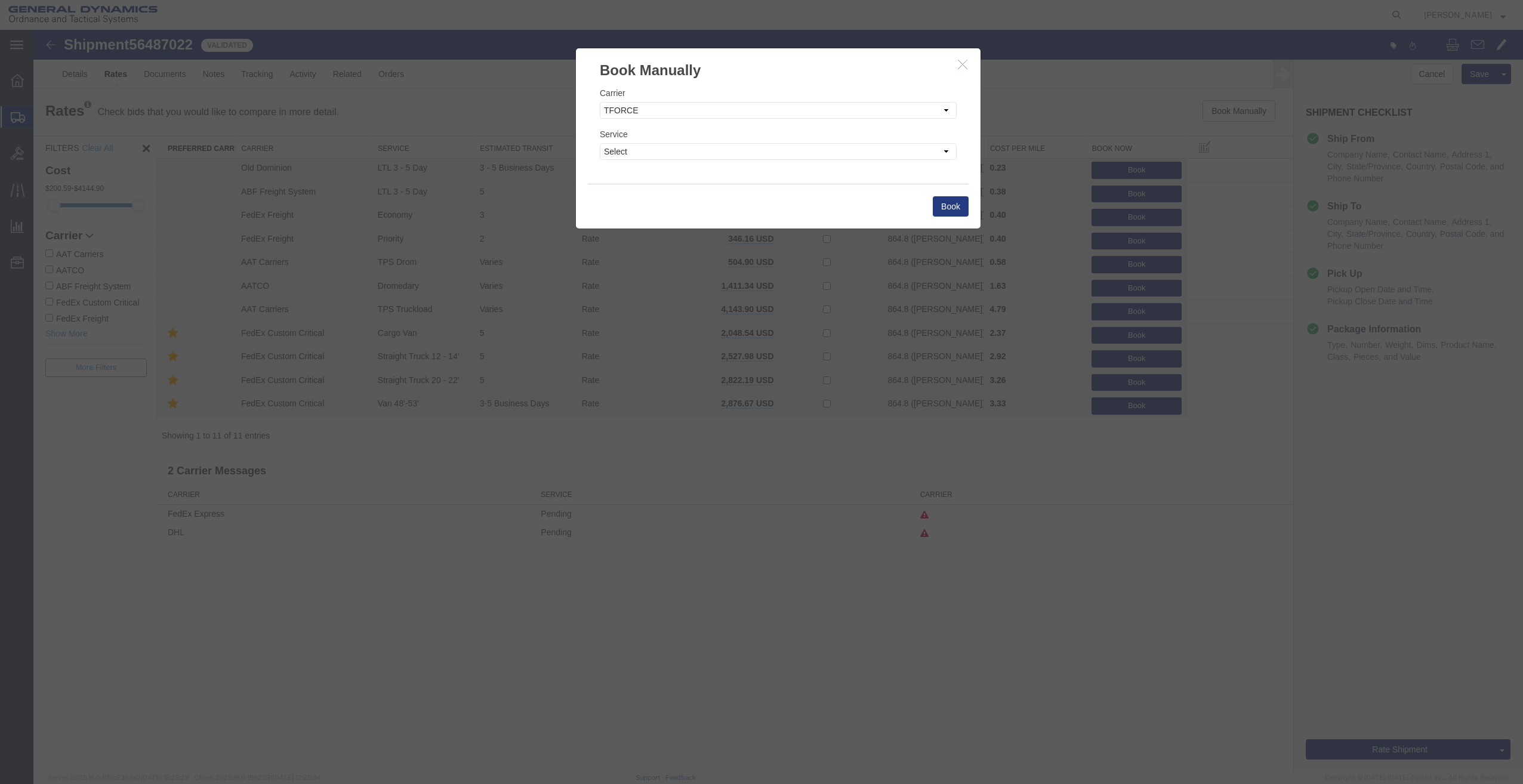
click at [775, 161] on div "Carrier Select Add New Carrier (and default service) AAT Carriers AATCO ABF Fre…" at bounding box center [778, 132] width 405 height 103
click at [774, 159] on select "Select Less Than Truckload" at bounding box center [778, 151] width 357 height 17
select select "40442"
click at [600, 143] on select "Select Less Than Truckload" at bounding box center [778, 151] width 357 height 17
click at [947, 212] on button "Book" at bounding box center [951, 207] width 36 height 20
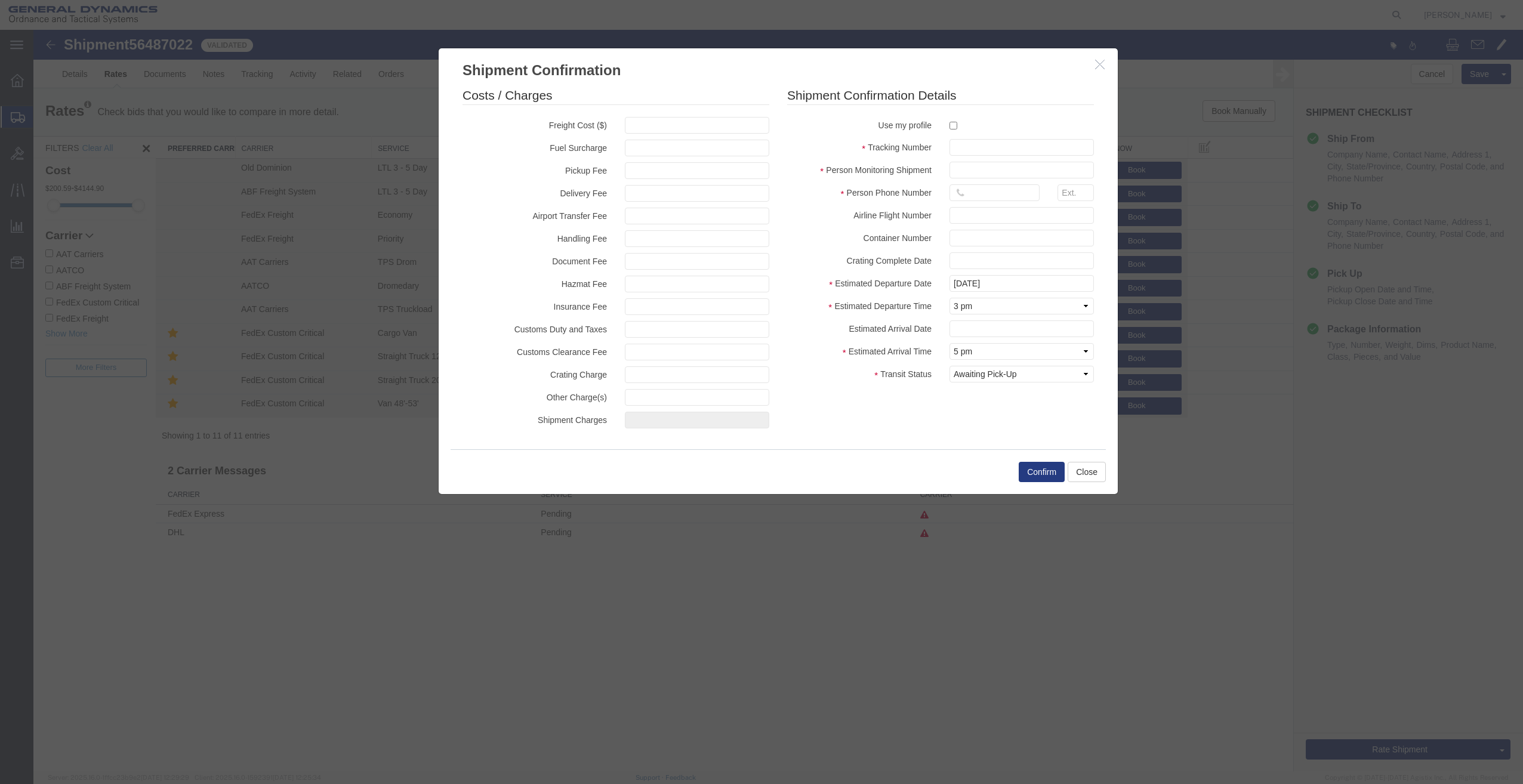
click at [959, 125] on label at bounding box center [1022, 124] width 144 height 16
click at [957, 125] on input "checkbox" at bounding box center [954, 126] width 8 height 8
checkbox input "true"
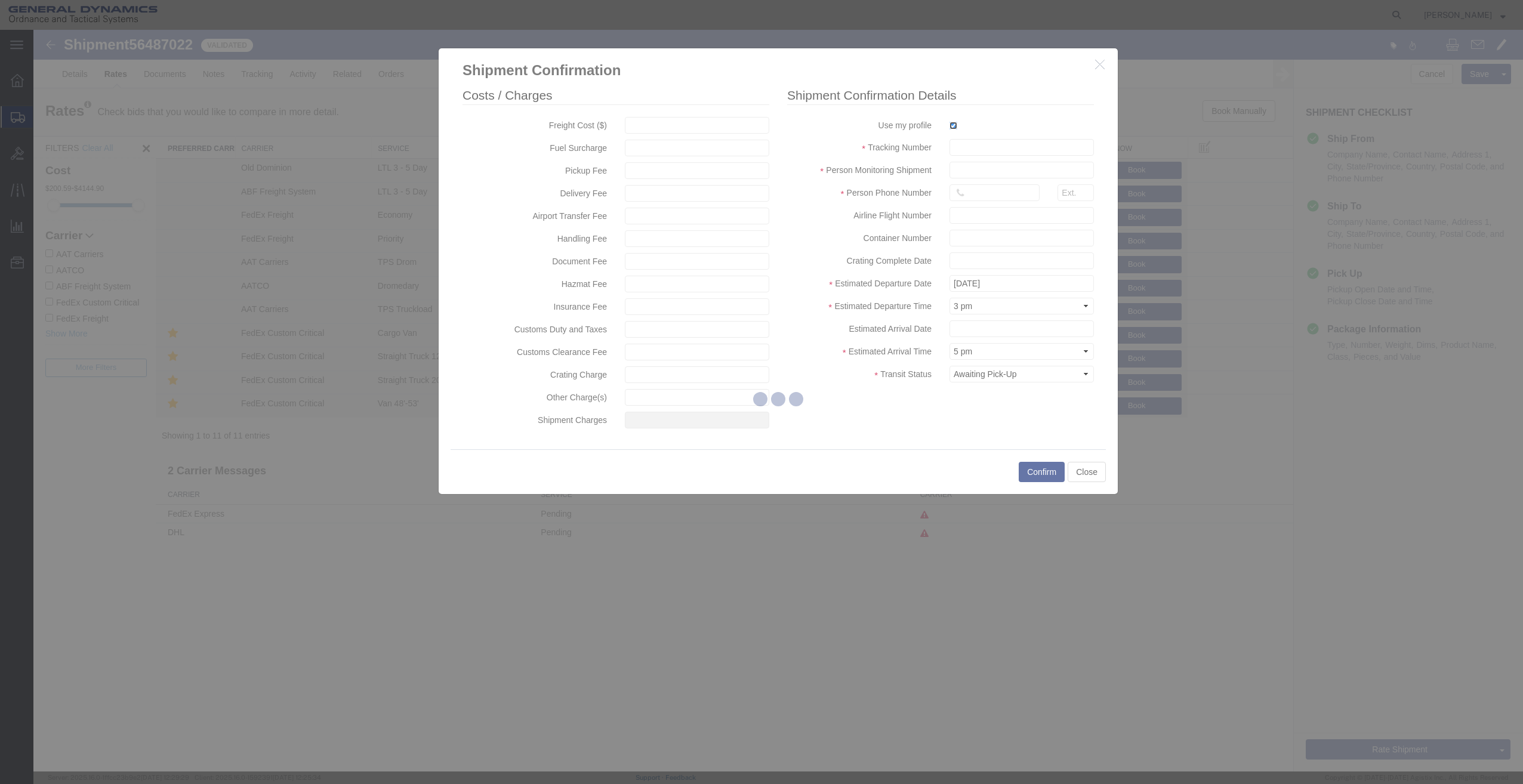
type input "[PERSON_NAME]"
type input "[PHONE_NUMBER]"
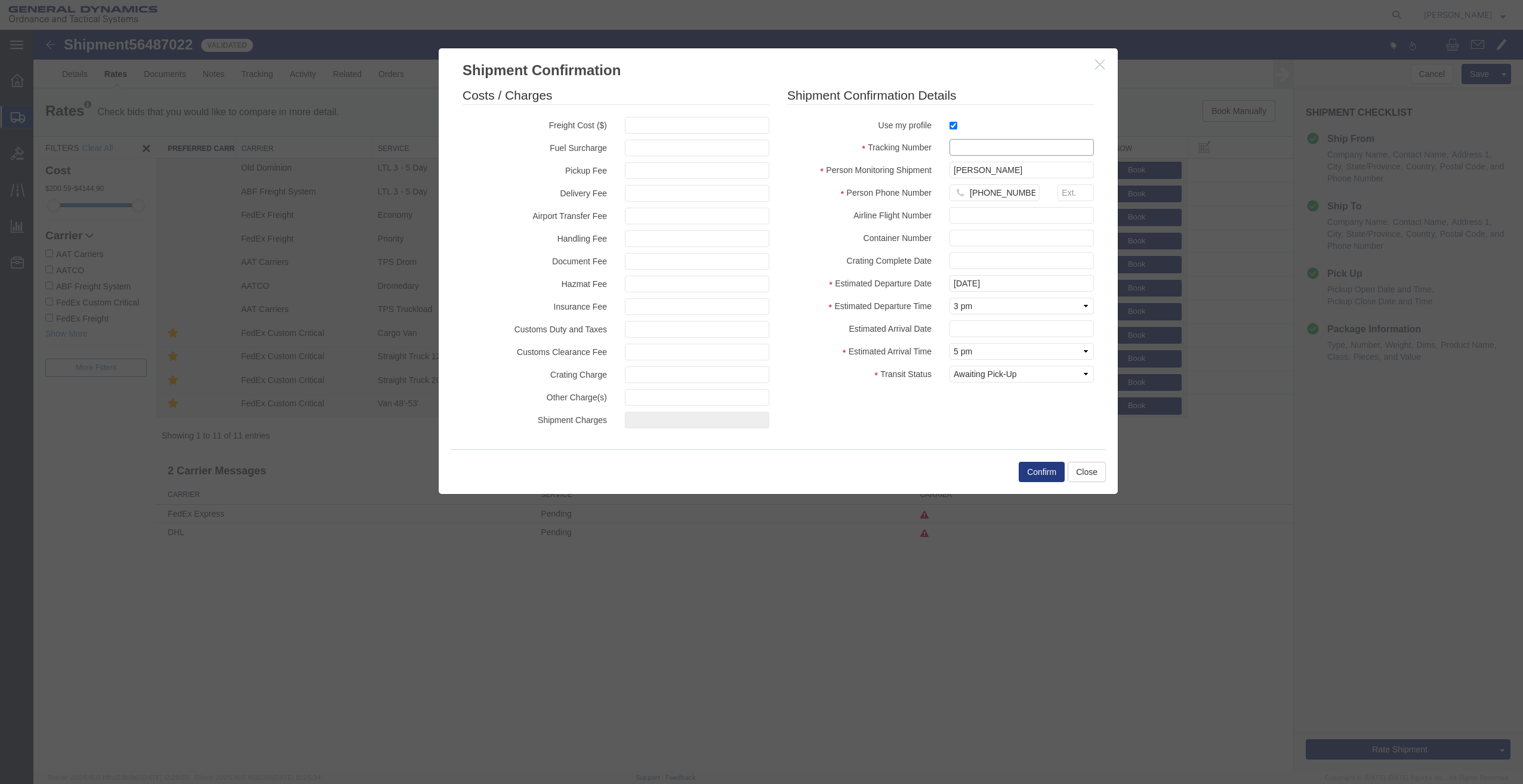
click at [996, 143] on input "text" at bounding box center [1022, 147] width 144 height 17
type input "900868006 PME"
click at [1019, 471] on button "Confirm" at bounding box center [1042, 472] width 46 height 20
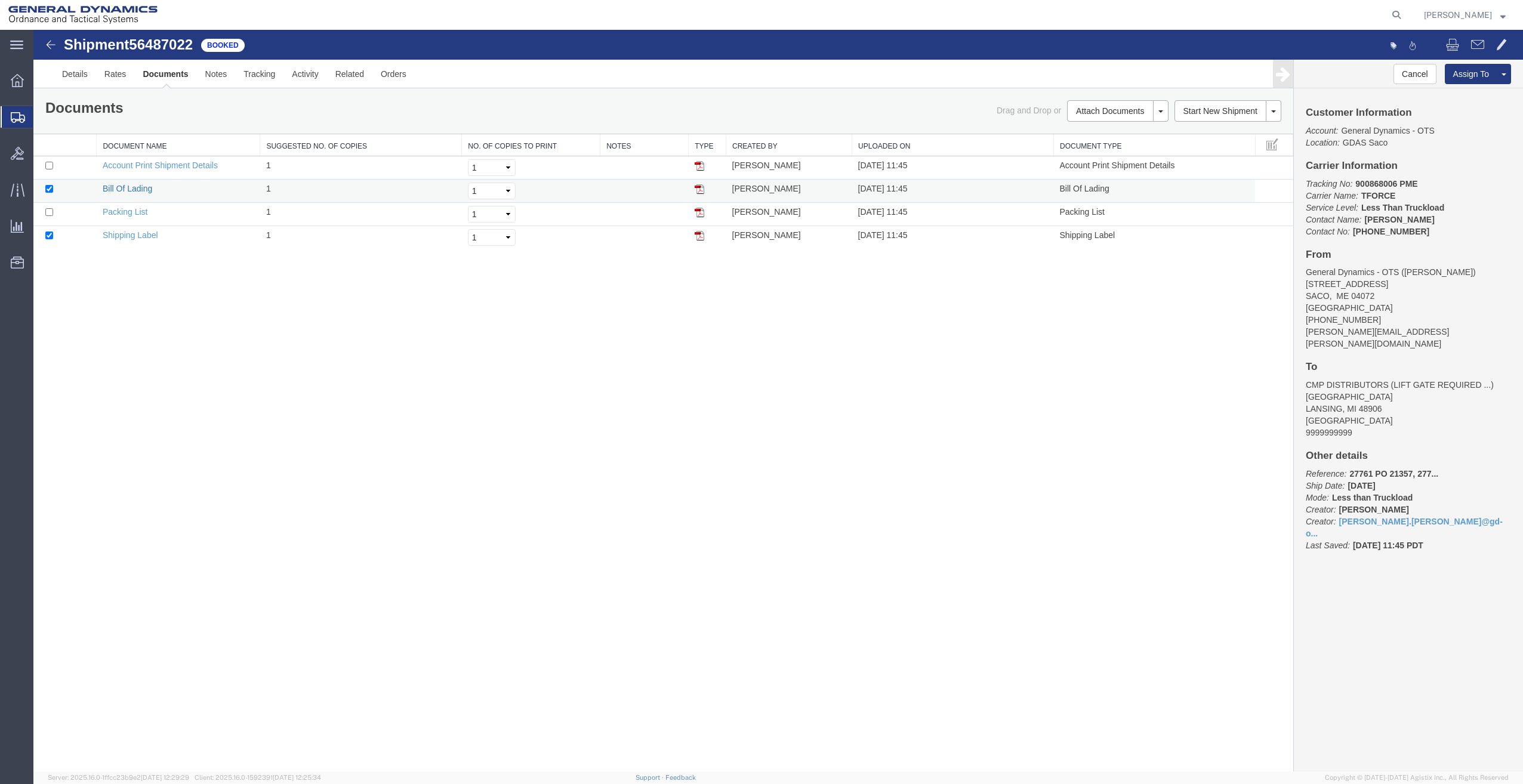
click at [125, 185] on link "Bill Of Lading" at bounding box center [128, 188] width 50 height 10
click at [150, 233] on link "Shipping Label" at bounding box center [130, 235] width 56 height 10
click at [538, 265] on div "Shipment 56487022 4 of 4 Booked Details Rates Documents Notes Tracking Activity…" at bounding box center [778, 401] width 1490 height 741
click at [829, 265] on div "Shipment 56487022 4 of 4 Booked Details Rates Documents Notes Tracking Activity…" at bounding box center [778, 401] width 1490 height 741
click at [1017, 263] on div "Shipment 56487022 4 of 4 Booked Details Rates Documents Notes Tracking Activity…" at bounding box center [778, 401] width 1490 height 741
